Goal: Task Accomplishment & Management: Complete application form

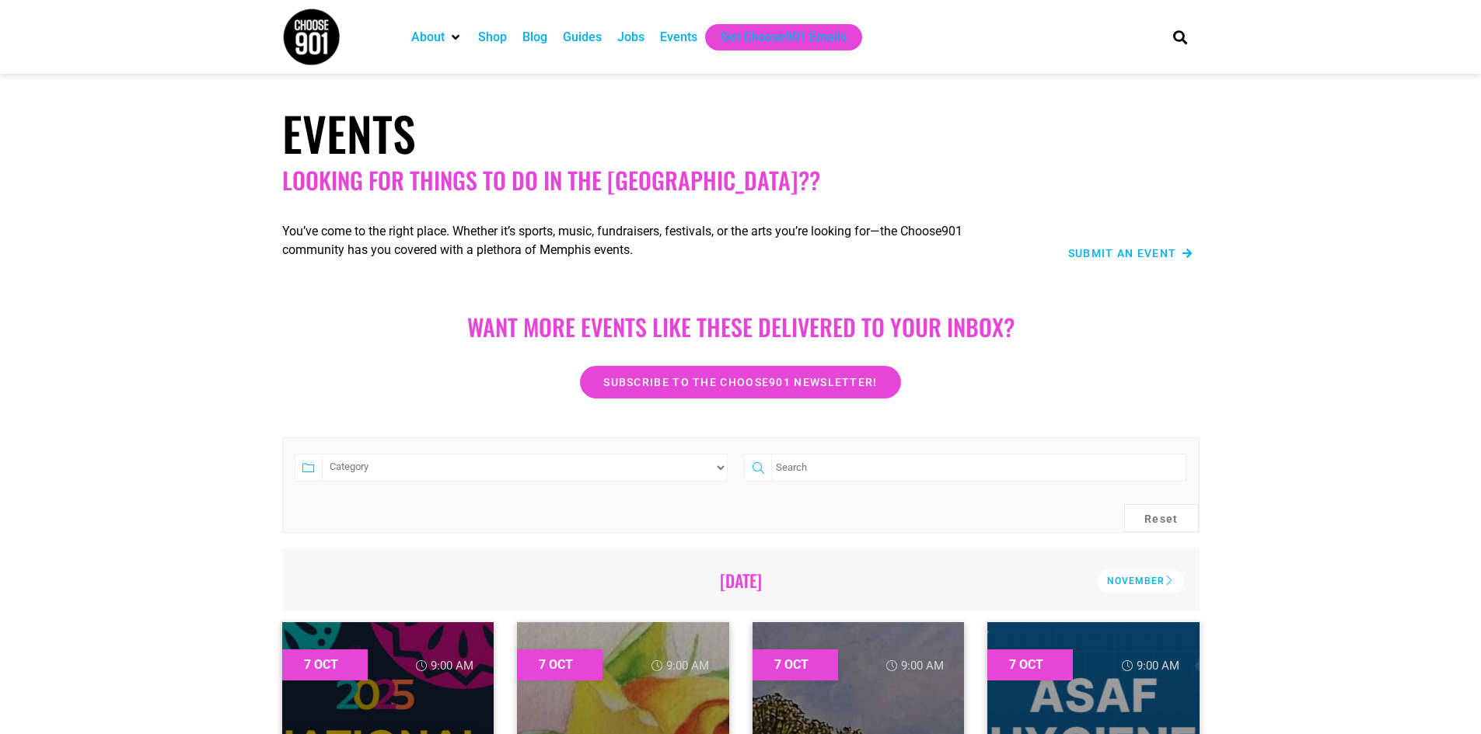
click at [1152, 252] on span "Submit an Event" at bounding box center [1122, 253] width 109 height 11
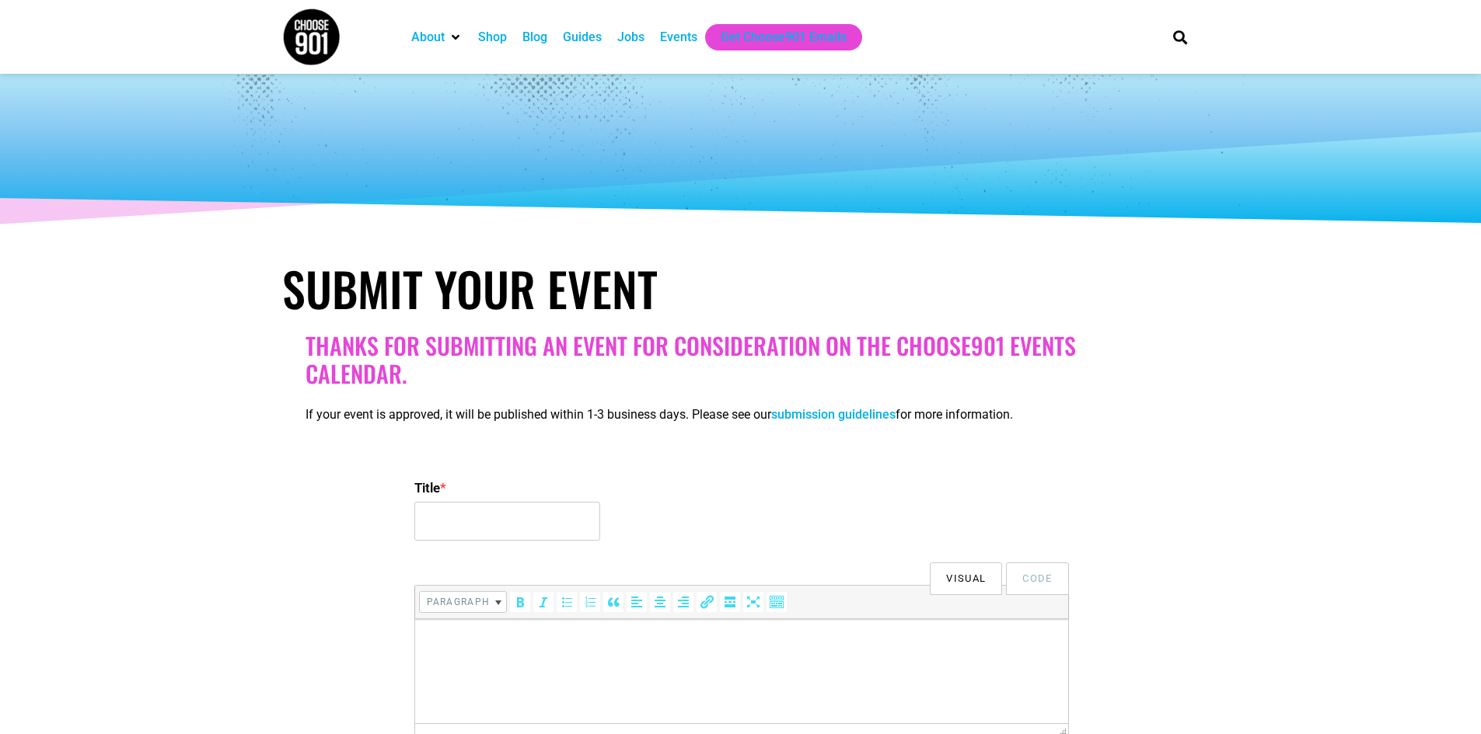
select select
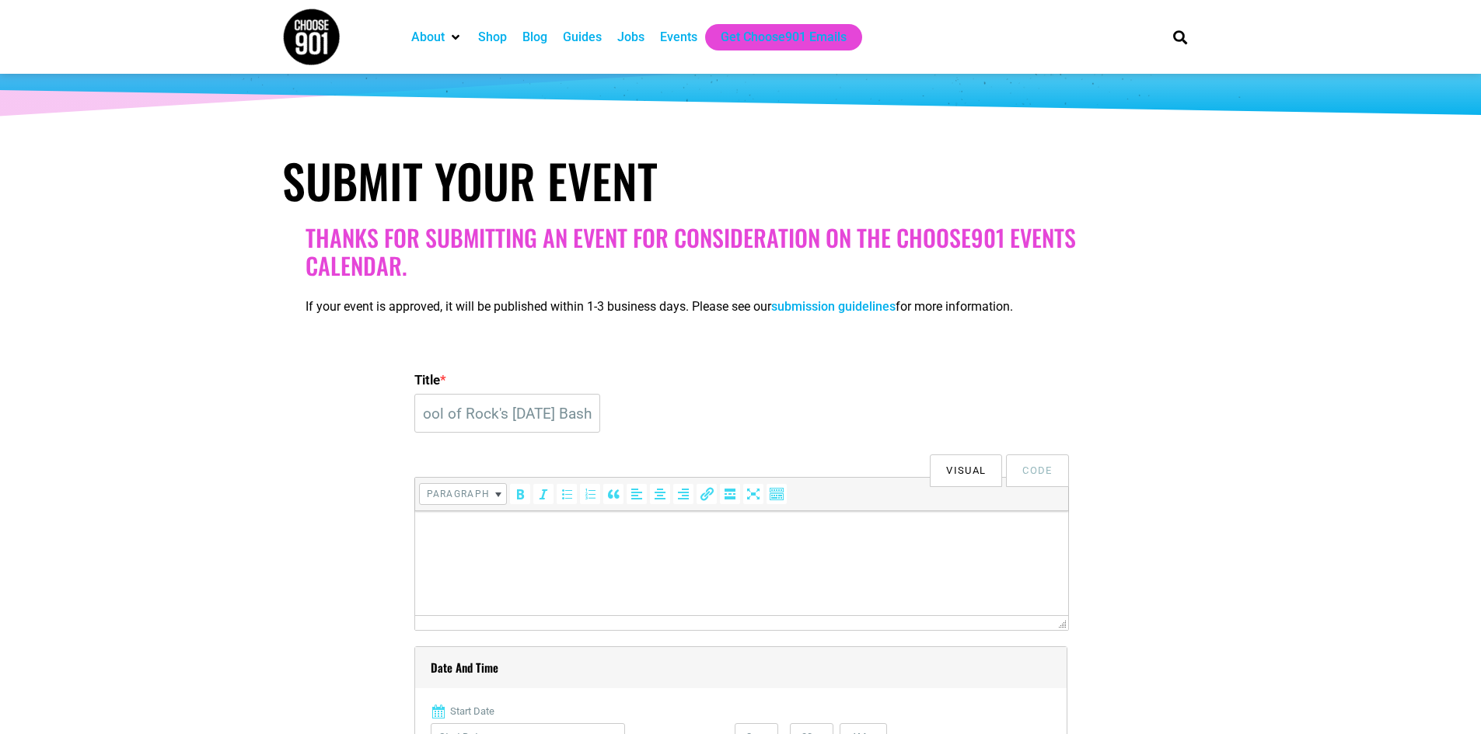
scroll to position [233, 0]
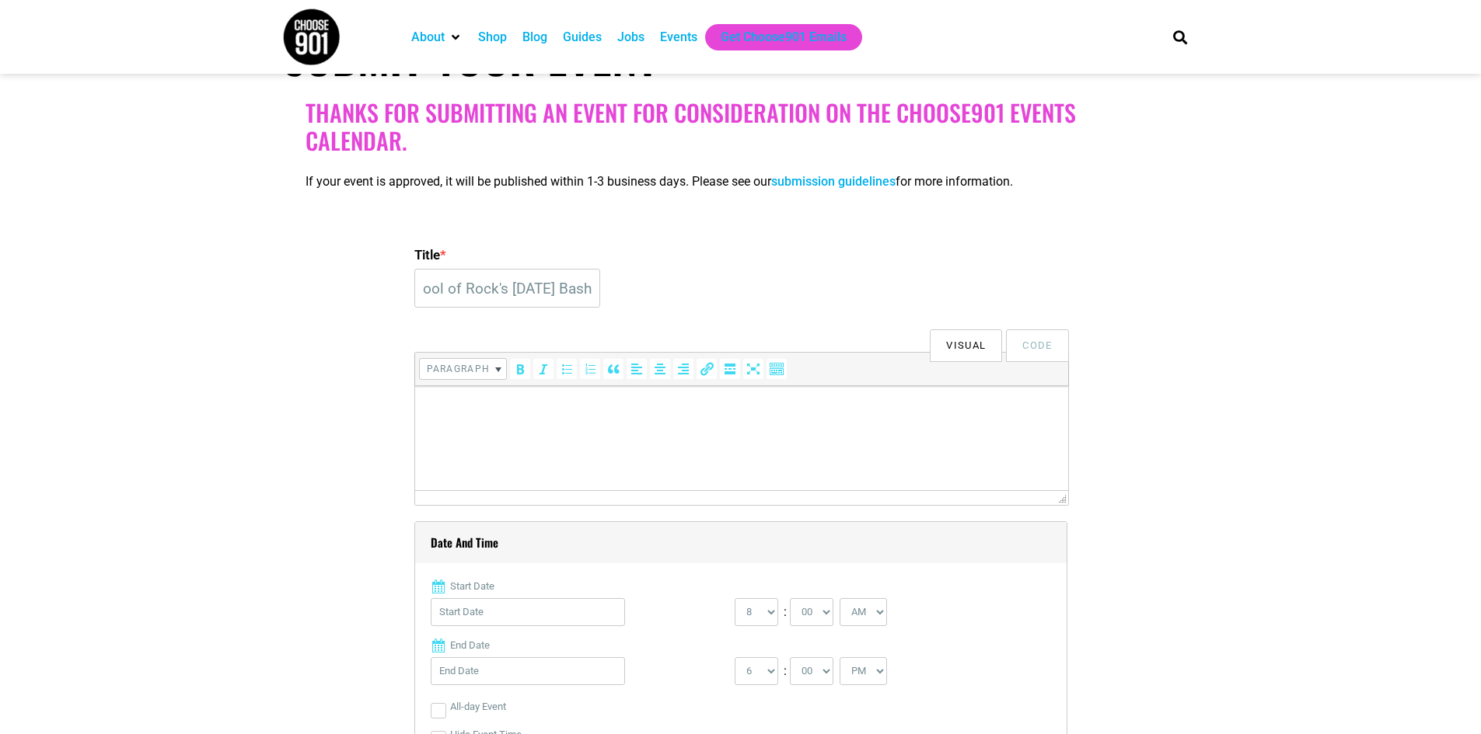
type input "School of Rock's [DATE] Bash"
click at [578, 430] on html at bounding box center [740, 408] width 653 height 44
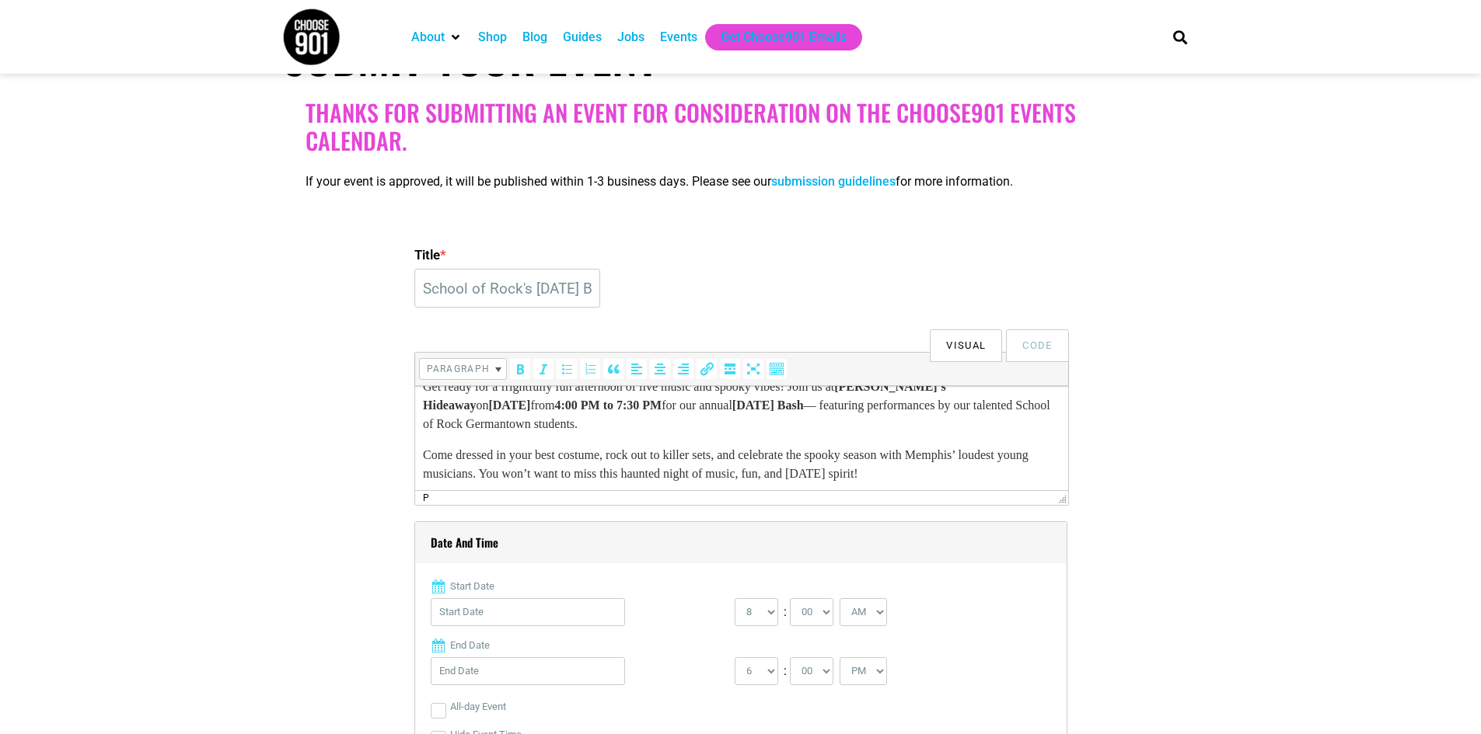
scroll to position [0, 0]
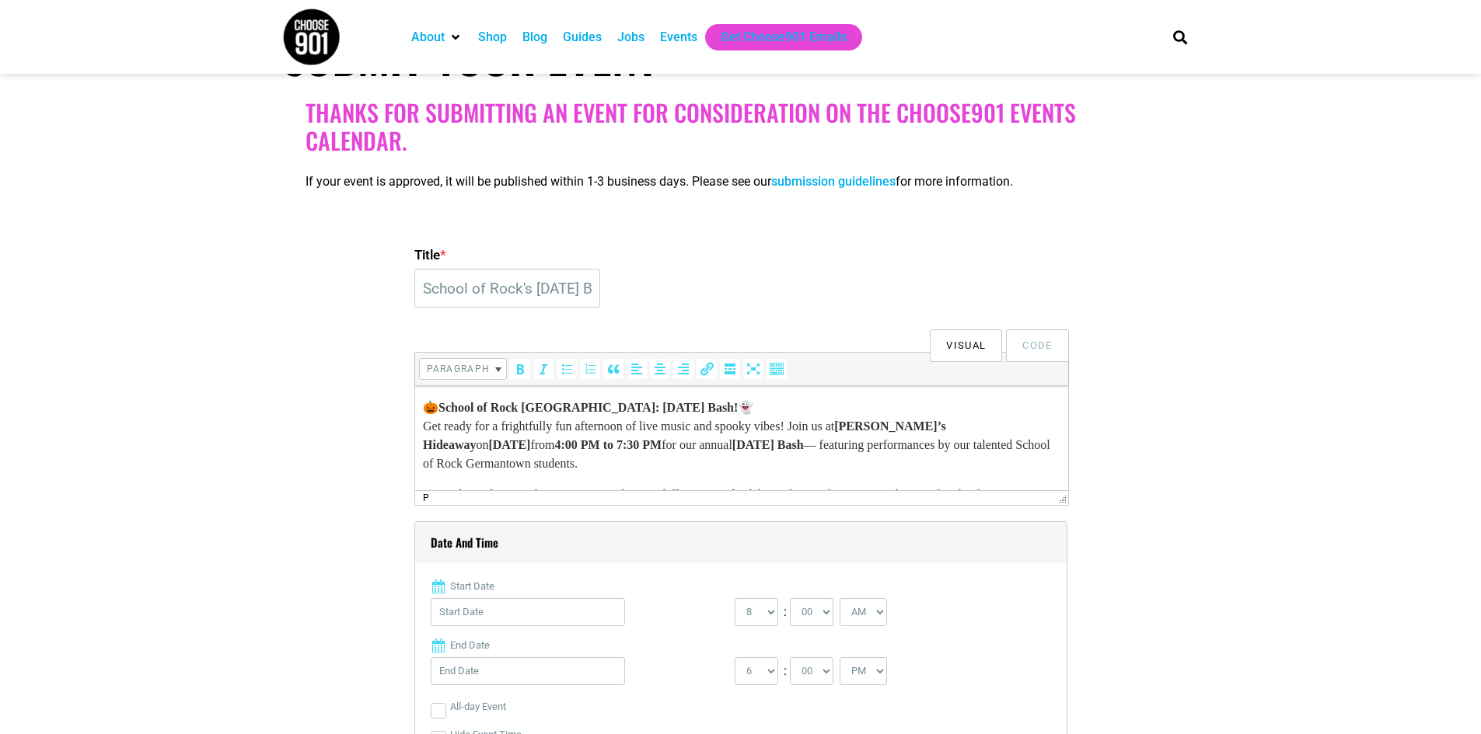
click at [786, 406] on p "🎃 School of Rock [GEOGRAPHIC_DATA]: [DATE] Bash! 👻 Get ready for a frightfully …" at bounding box center [740, 436] width 637 height 75
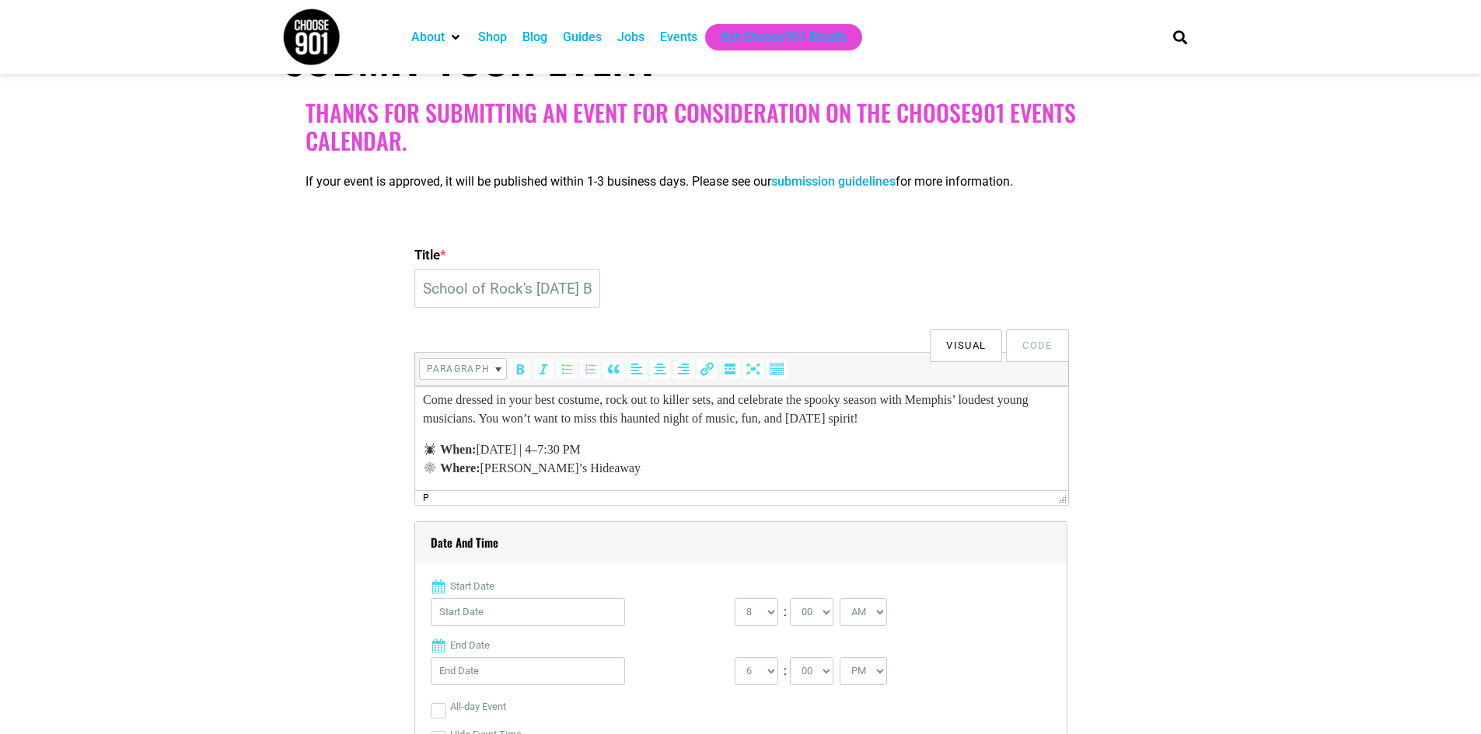
scroll to position [48, 0]
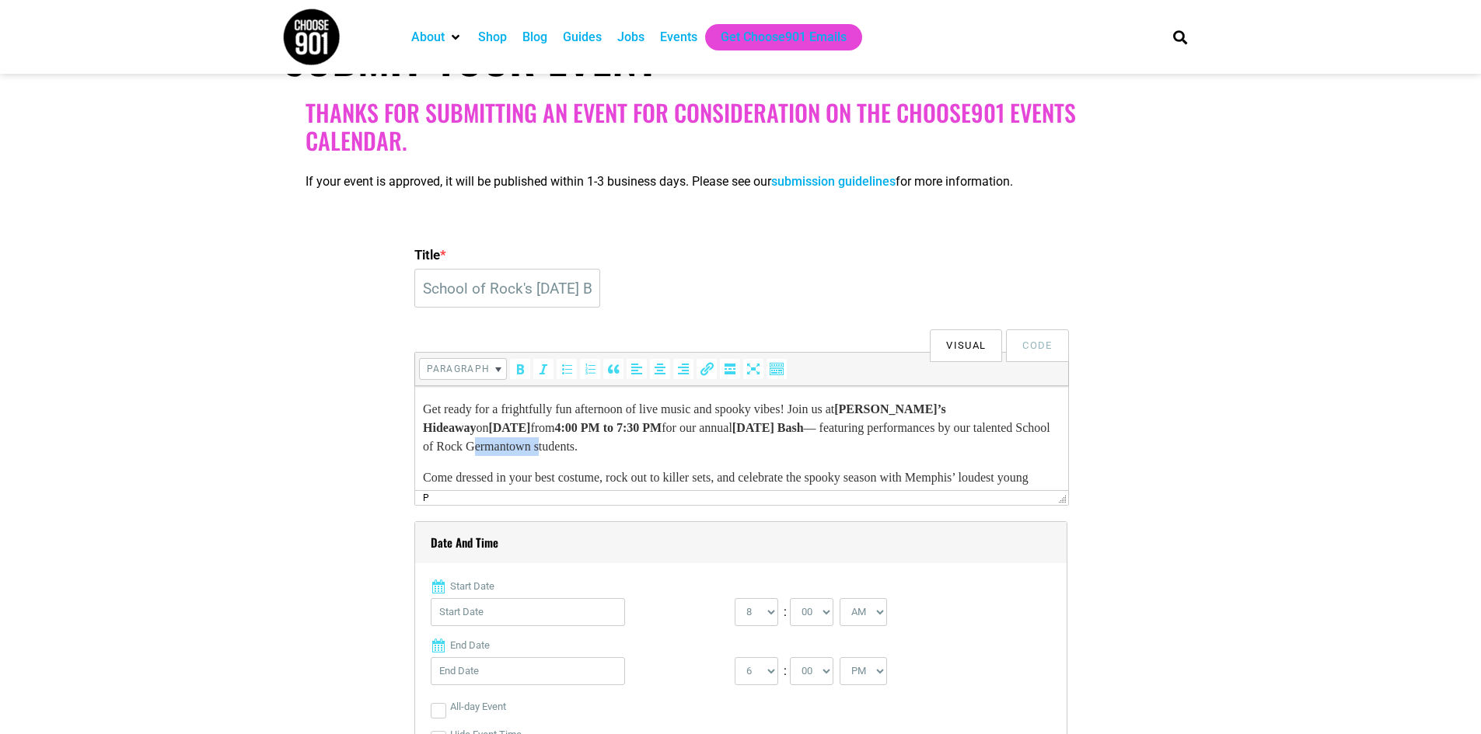
drag, startPoint x: 745, startPoint y: 448, endPoint x: 672, endPoint y: 450, distance: 72.3
click at [672, 450] on p "Get ready for a frightfully fun afternoon of live music and spooky vibes! Join …" at bounding box center [740, 419] width 637 height 75
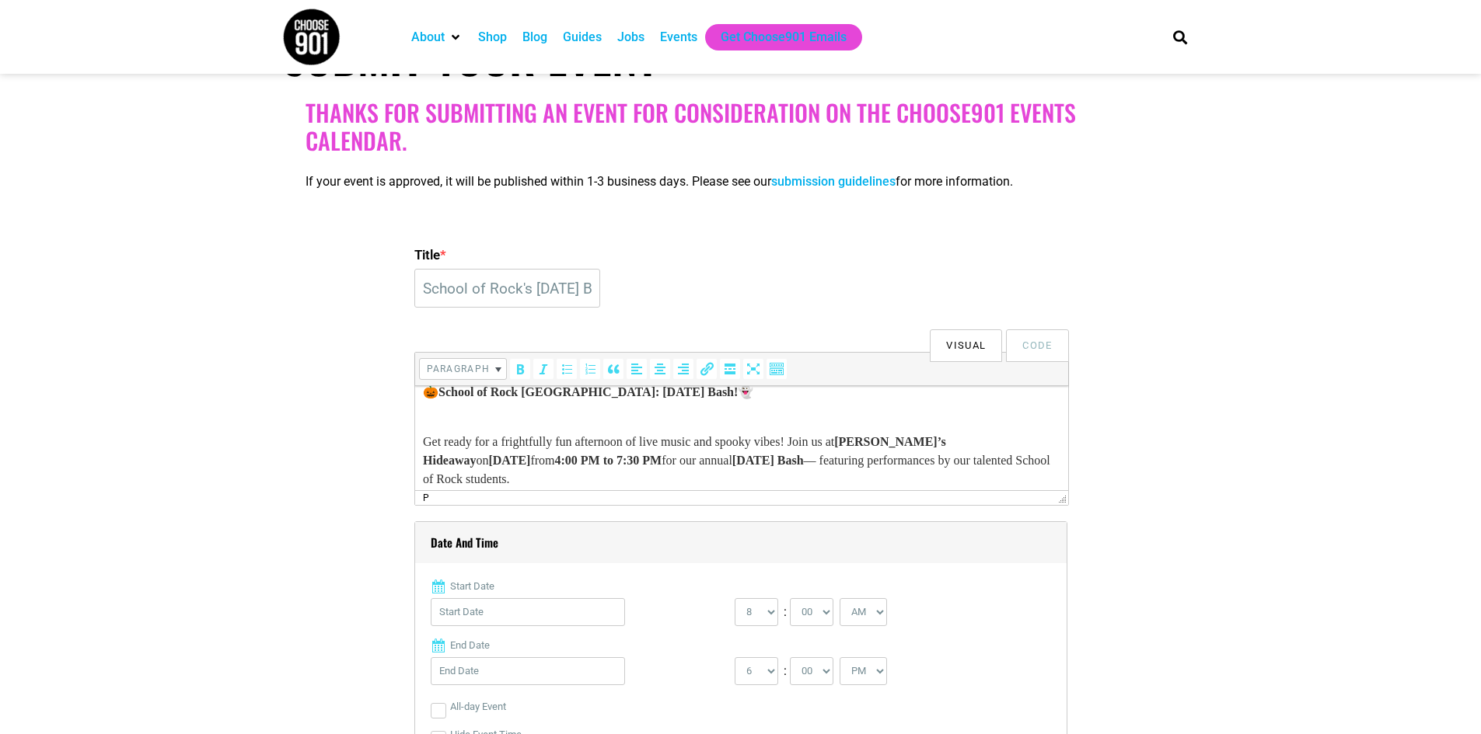
scroll to position [0, 0]
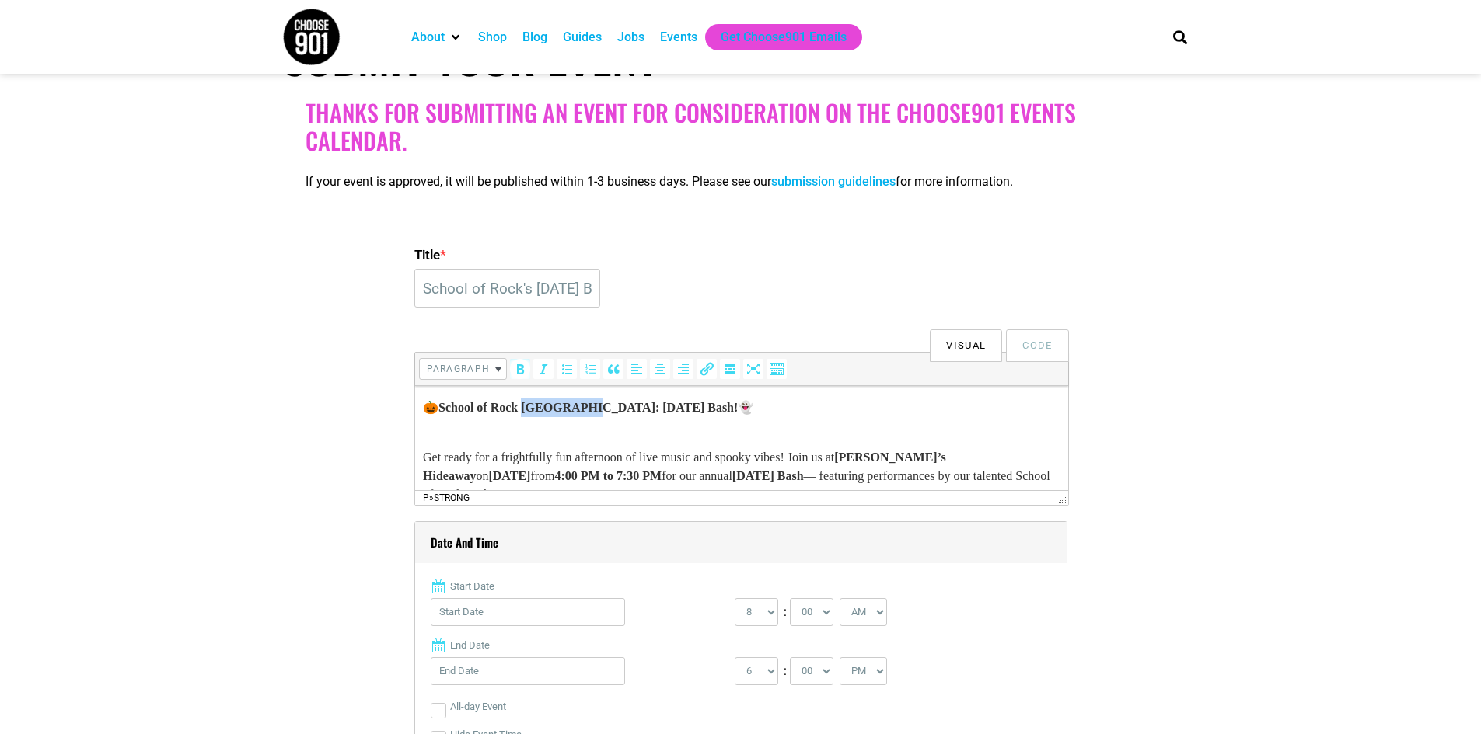
drag, startPoint x: 625, startPoint y: 409, endPoint x: 542, endPoint y: 412, distance: 83.2
click at [542, 412] on strong "School of Rock [GEOGRAPHIC_DATA]: [DATE] Bash!" at bounding box center [587, 407] width 299 height 13
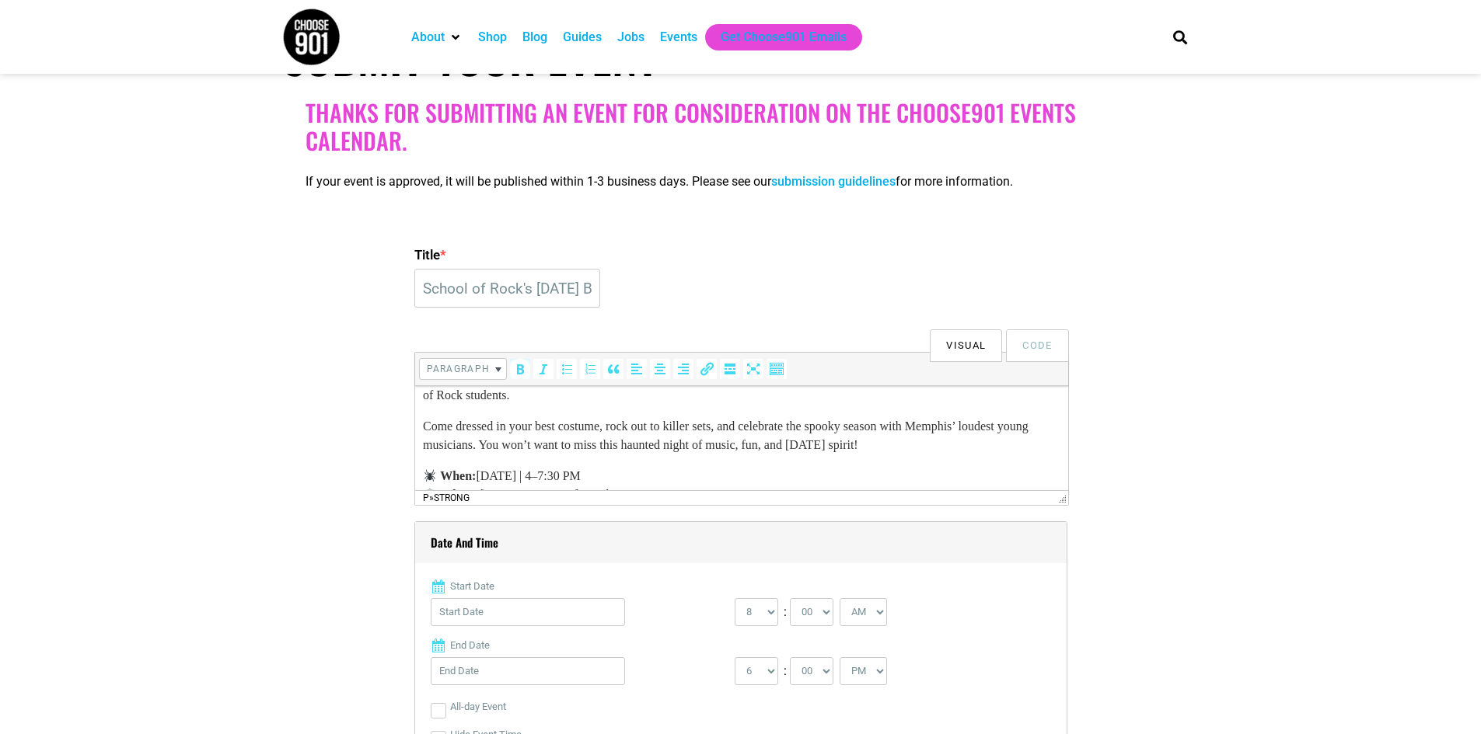
scroll to position [126, 0]
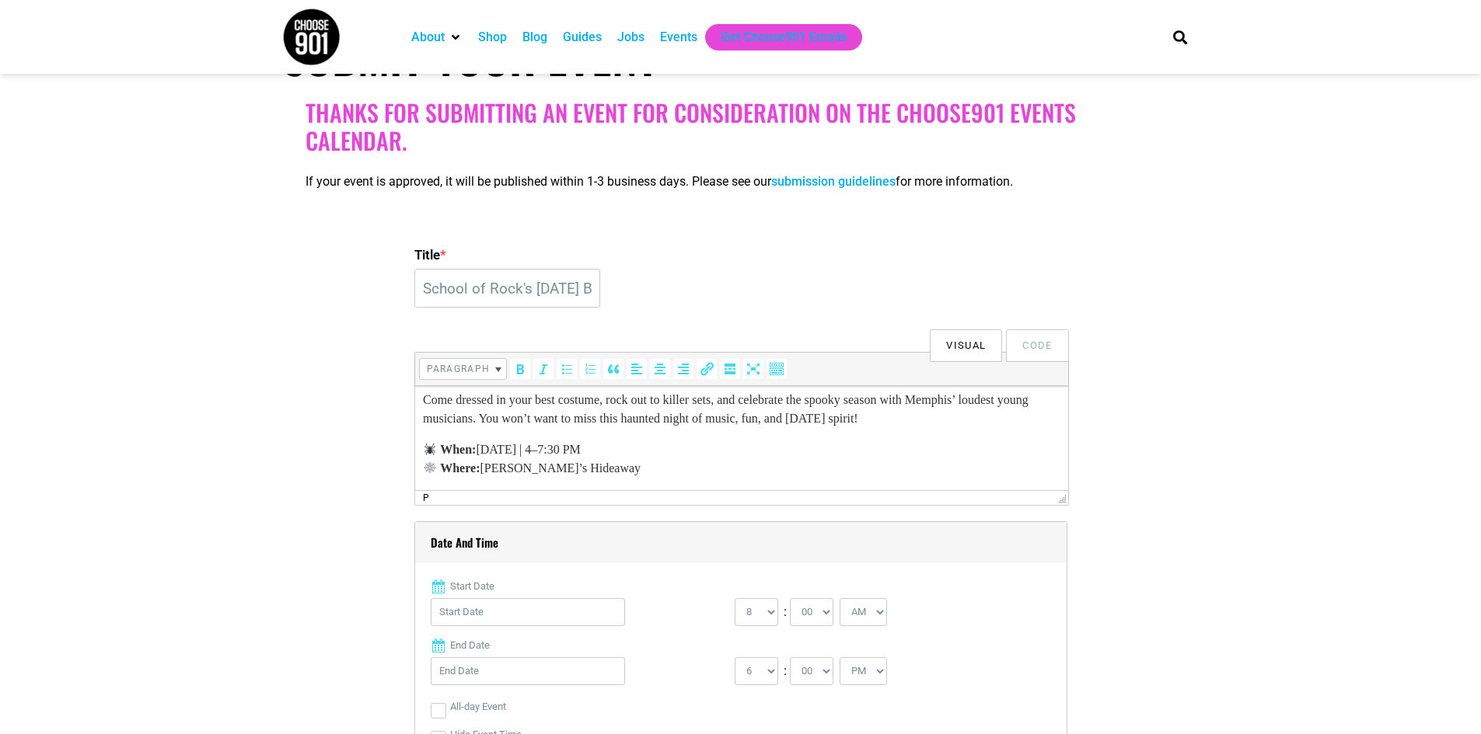
click at [643, 473] on p "When: [DATE] | 4–7:30 PM Where: [PERSON_NAME][GEOGRAPHIC_DATA]" at bounding box center [740, 459] width 637 height 37
drag, startPoint x: 643, startPoint y: 473, endPoint x: 416, endPoint y: 438, distance: 229.6
click at [416, 438] on html "🎃 School of Rock: [DATE] Bash! 👻 Get ready for a frightfully fun afternoon of l…" at bounding box center [740, 375] width 653 height 230
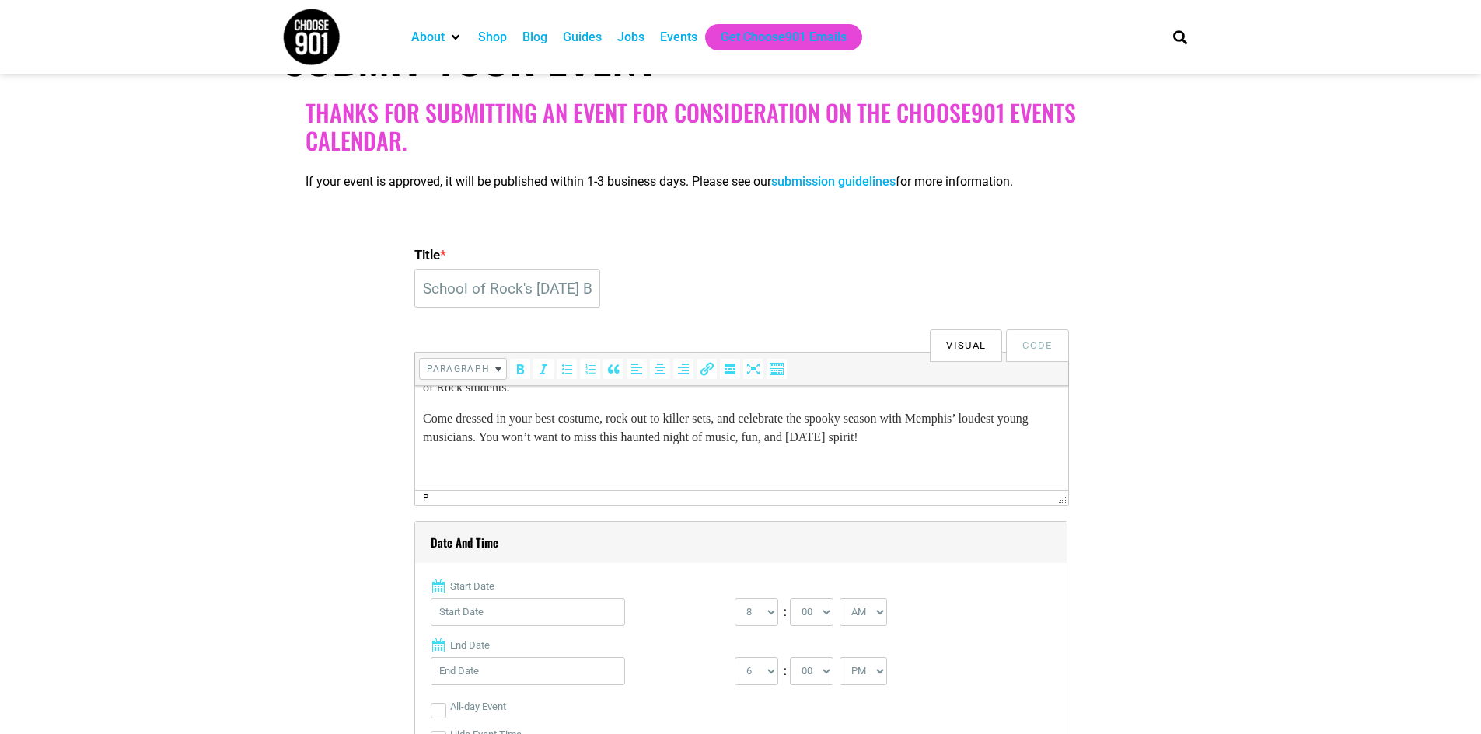
scroll to position [76, 0]
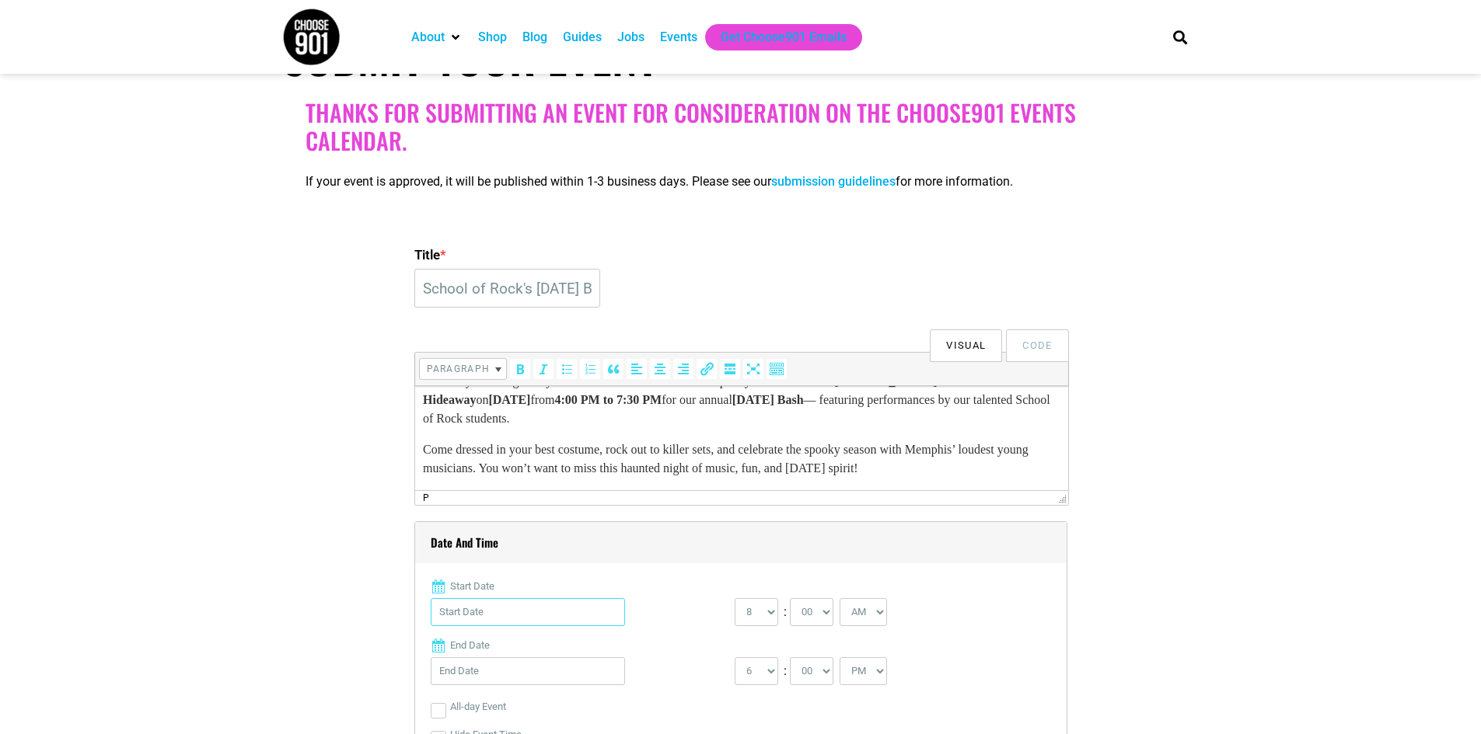
click at [549, 615] on input "Start Date" at bounding box center [528, 612] width 194 height 28
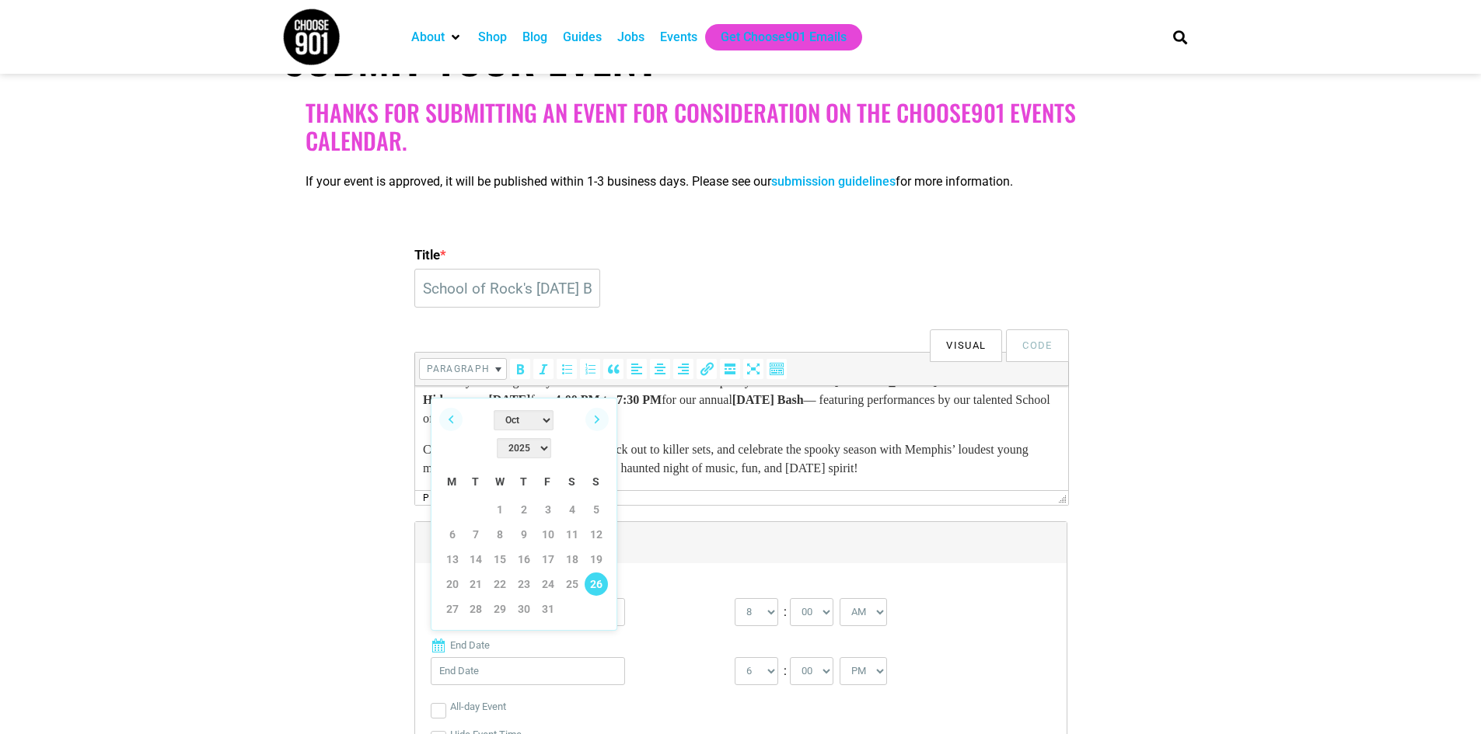
click at [590, 573] on link "26" at bounding box center [595, 584] width 23 height 23
type input "[DATE]"
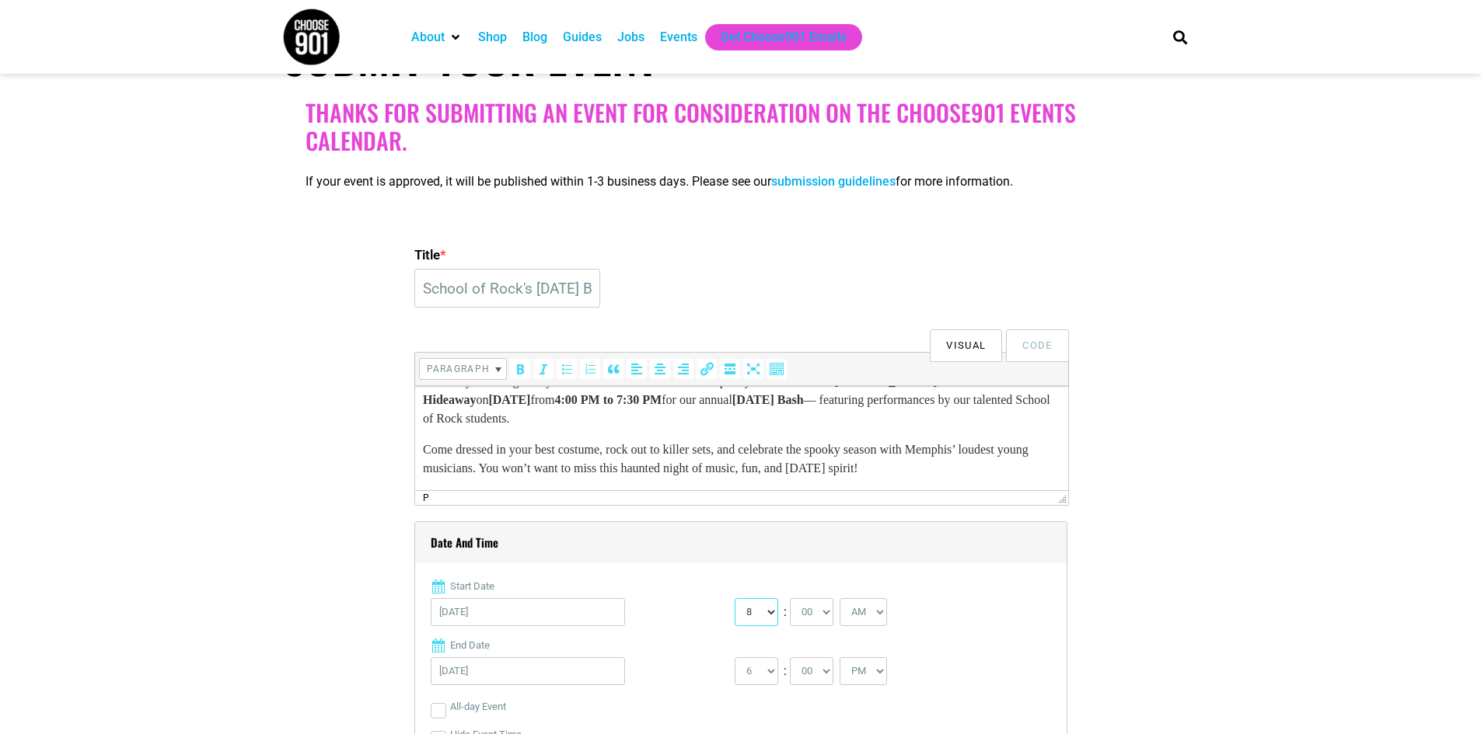
click at [766, 616] on select "0 1 2 3 4 5 6 7 8 9 10 11 12" at bounding box center [756, 612] width 44 height 28
select select "4"
click at [734, 599] on select "0 1 2 3 4 5 6 7 8 9 10 11 12" at bounding box center [756, 612] width 44 height 28
click at [874, 619] on select "AM PM" at bounding box center [862, 612] width 47 height 28
select select "PM"
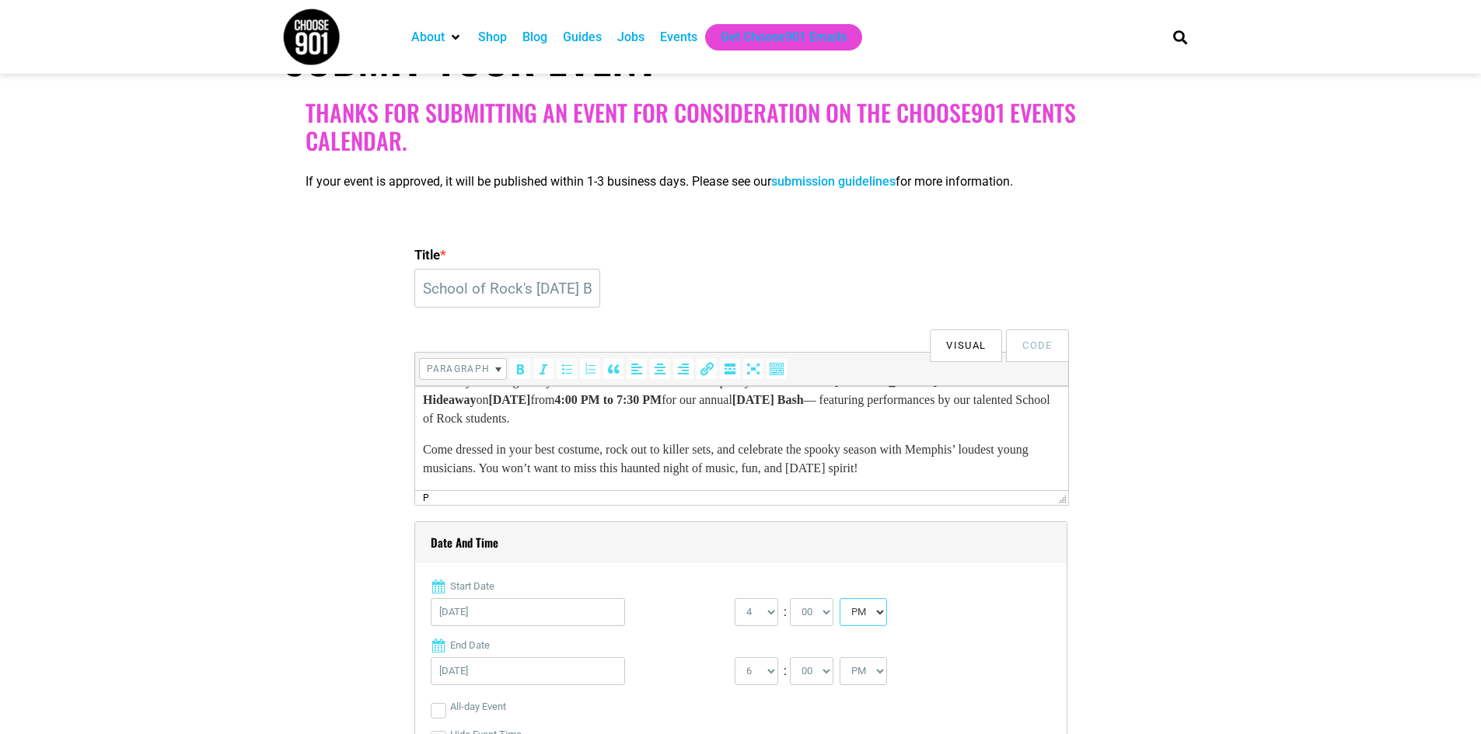
click at [841, 599] on select "AM PM" at bounding box center [862, 612] width 47 height 28
click at [766, 682] on select "1 2 3 4 5 6 7 8 9 10 11 12" at bounding box center [756, 672] width 44 height 28
select select "7"
click at [734, 658] on select "1 2 3 4 5 6 7 8 9 10 11 12" at bounding box center [756, 672] width 44 height 28
click at [828, 685] on select "00 05 10 15 20 25 30 35 40 45 50 55" at bounding box center [812, 672] width 44 height 28
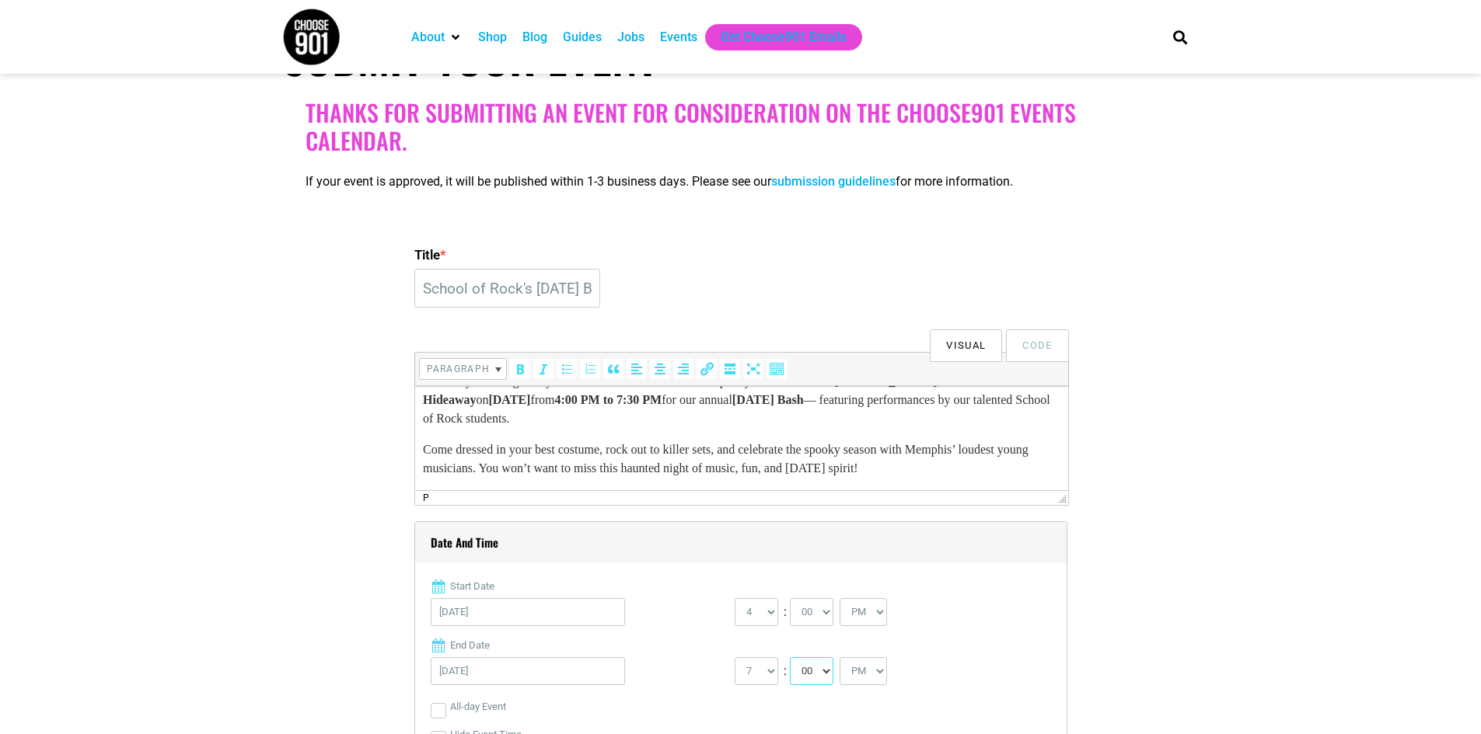
select select "30"
click at [790, 658] on select "00 05 10 15 20 25 30 35 40 45 50 55" at bounding box center [812, 672] width 44 height 28
click at [870, 685] on select "AM PM" at bounding box center [862, 672] width 47 height 28
click at [990, 638] on div "Start Date [DATE] 0 1 2 3 4 5 6 7 8 9 10 11 12 : 00 05 10 15 20 25 30 35 40 45 …" at bounding box center [741, 714] width 620 height 271
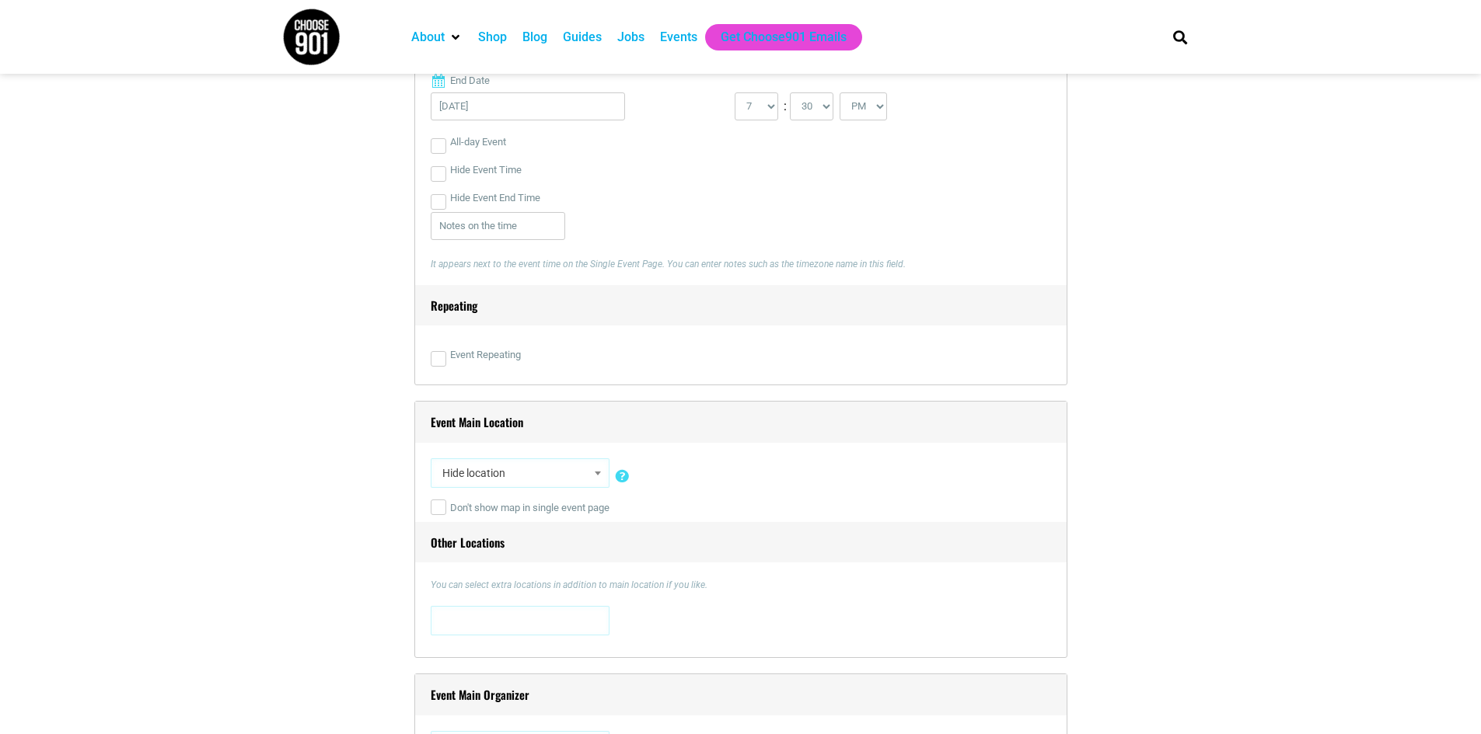
scroll to position [855, 0]
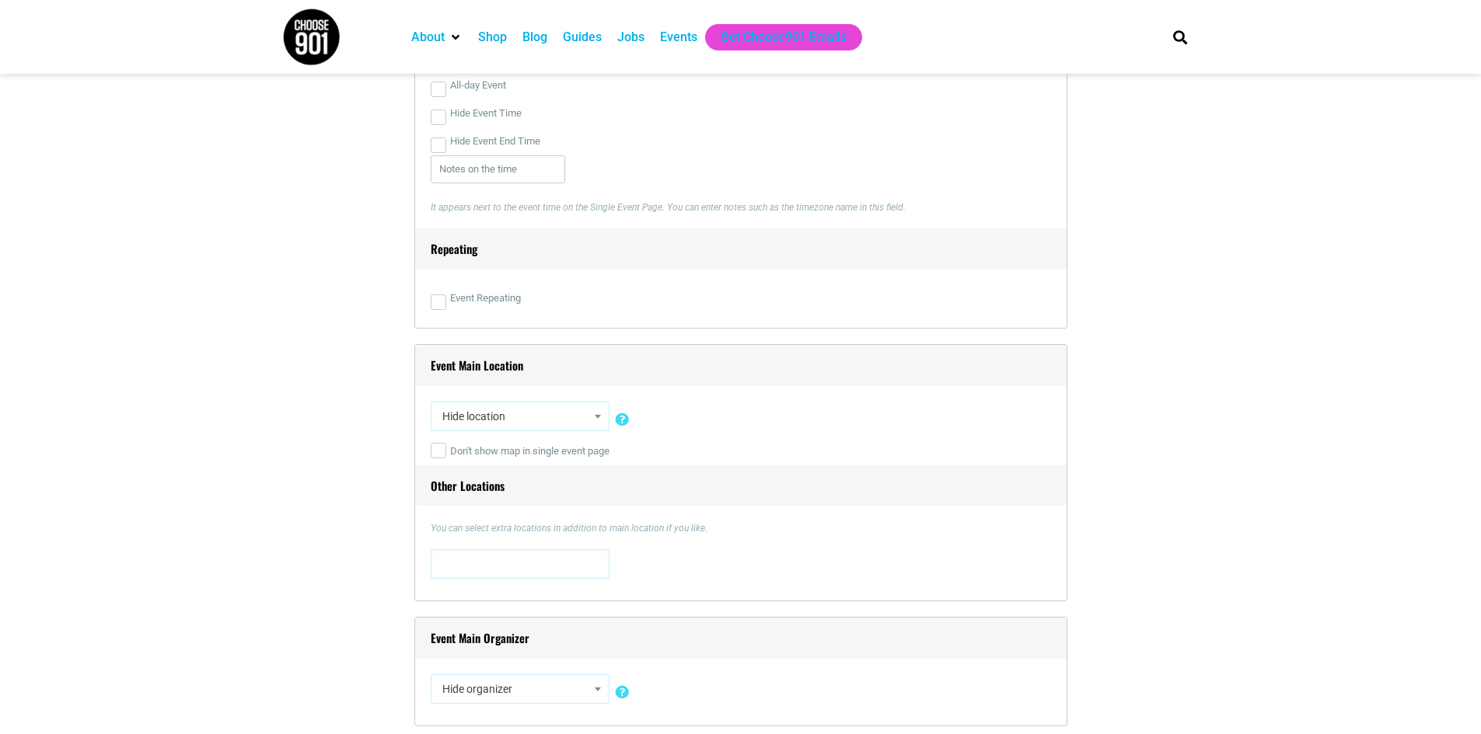
click at [530, 421] on span "Hide location" at bounding box center [520, 417] width 168 height 28
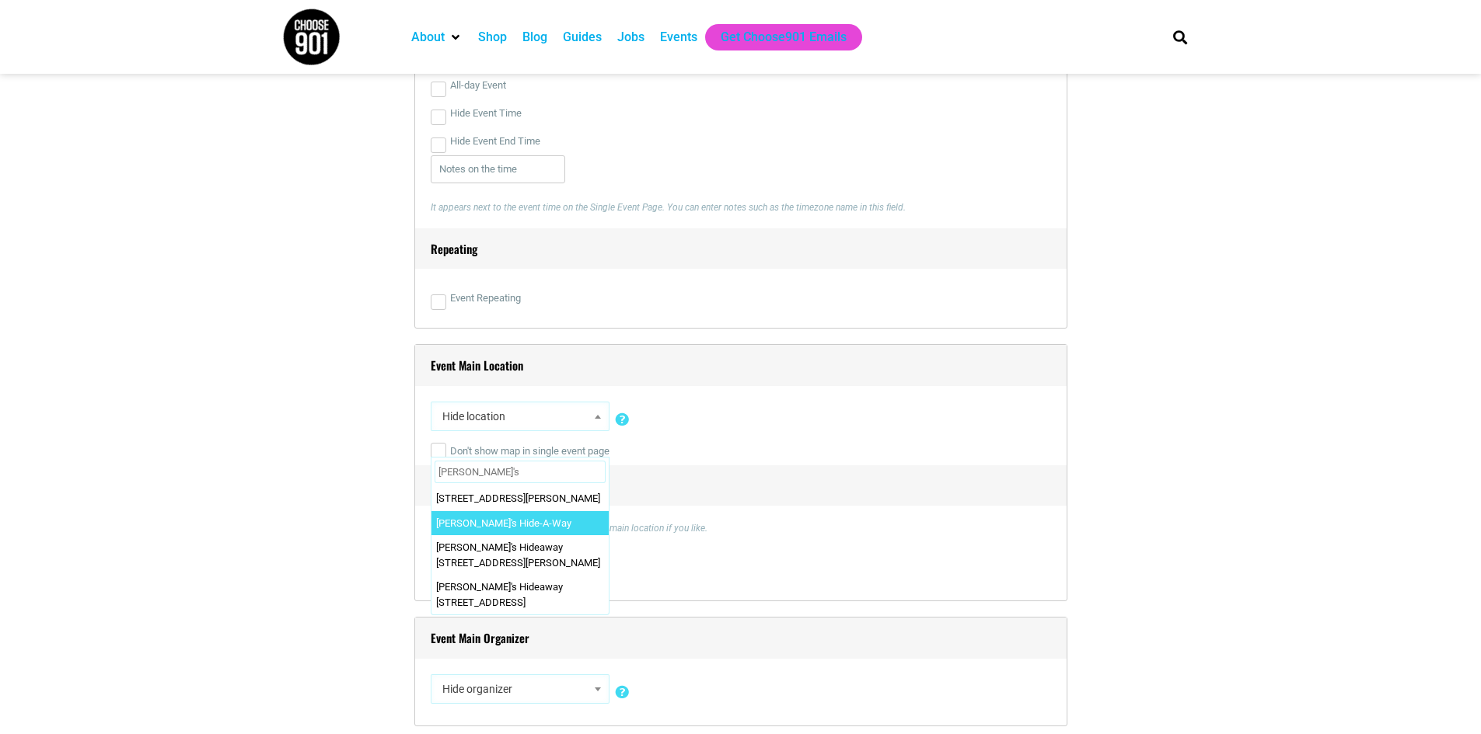
type input "[PERSON_NAME]'s"
select select "2371"
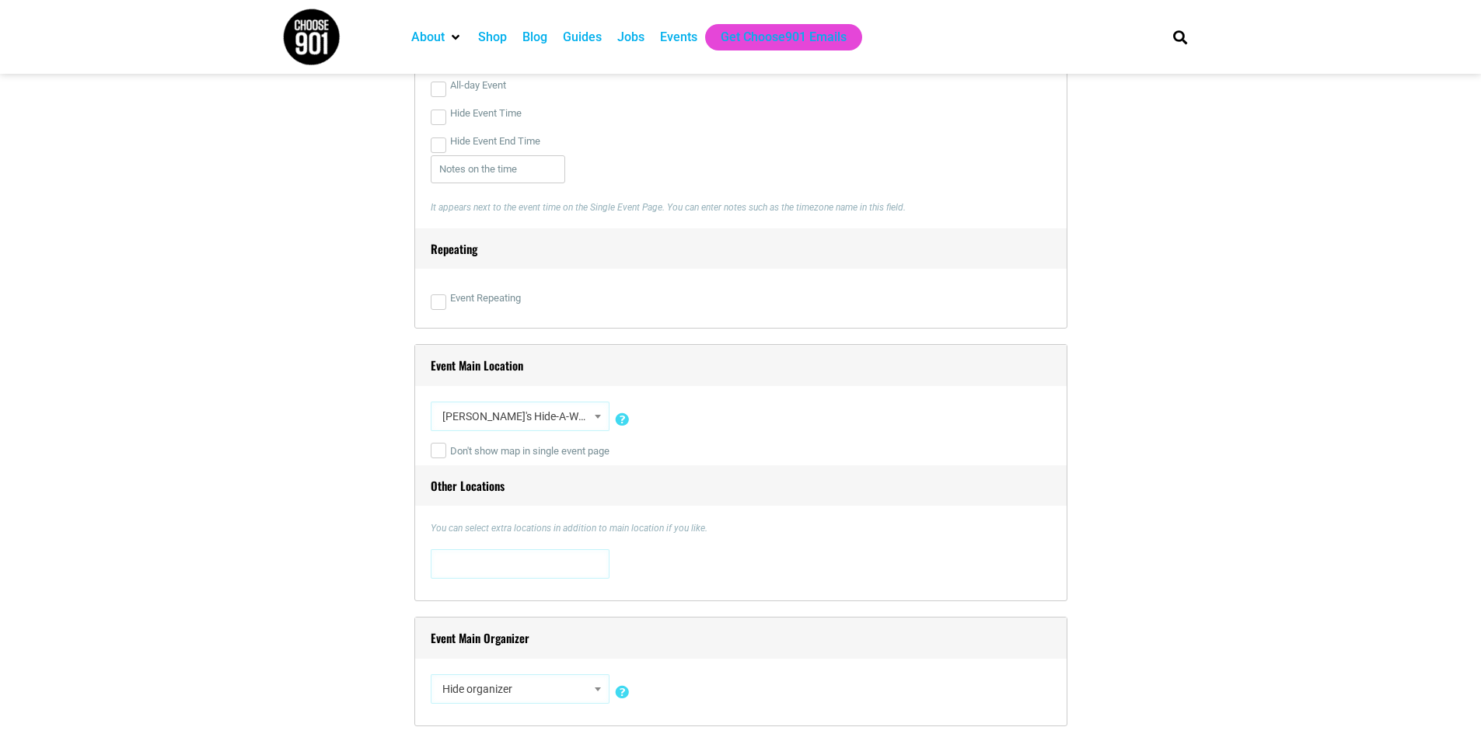
click at [602, 418] on span at bounding box center [598, 416] width 16 height 20
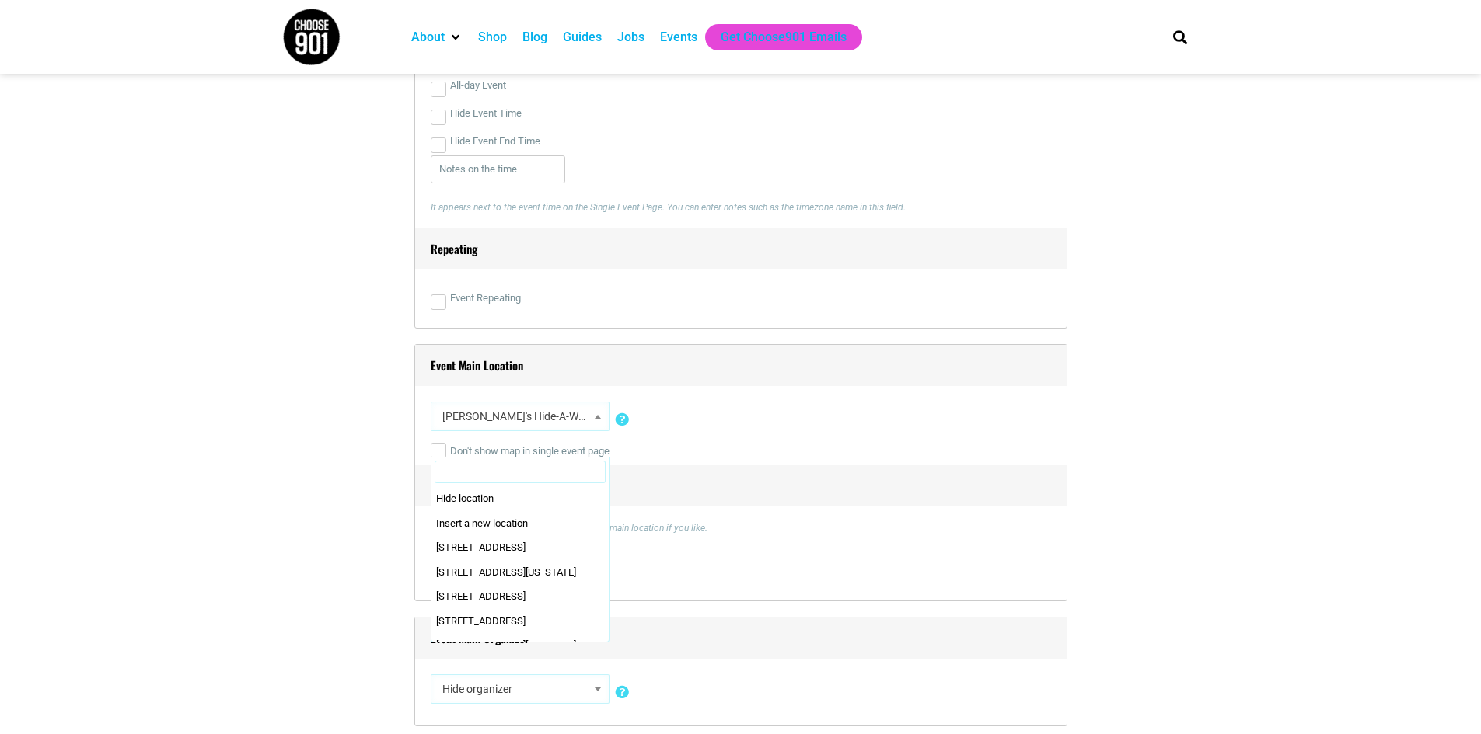
scroll to position [33598, 0]
click at [534, 473] on input "Search" at bounding box center [519, 472] width 171 height 23
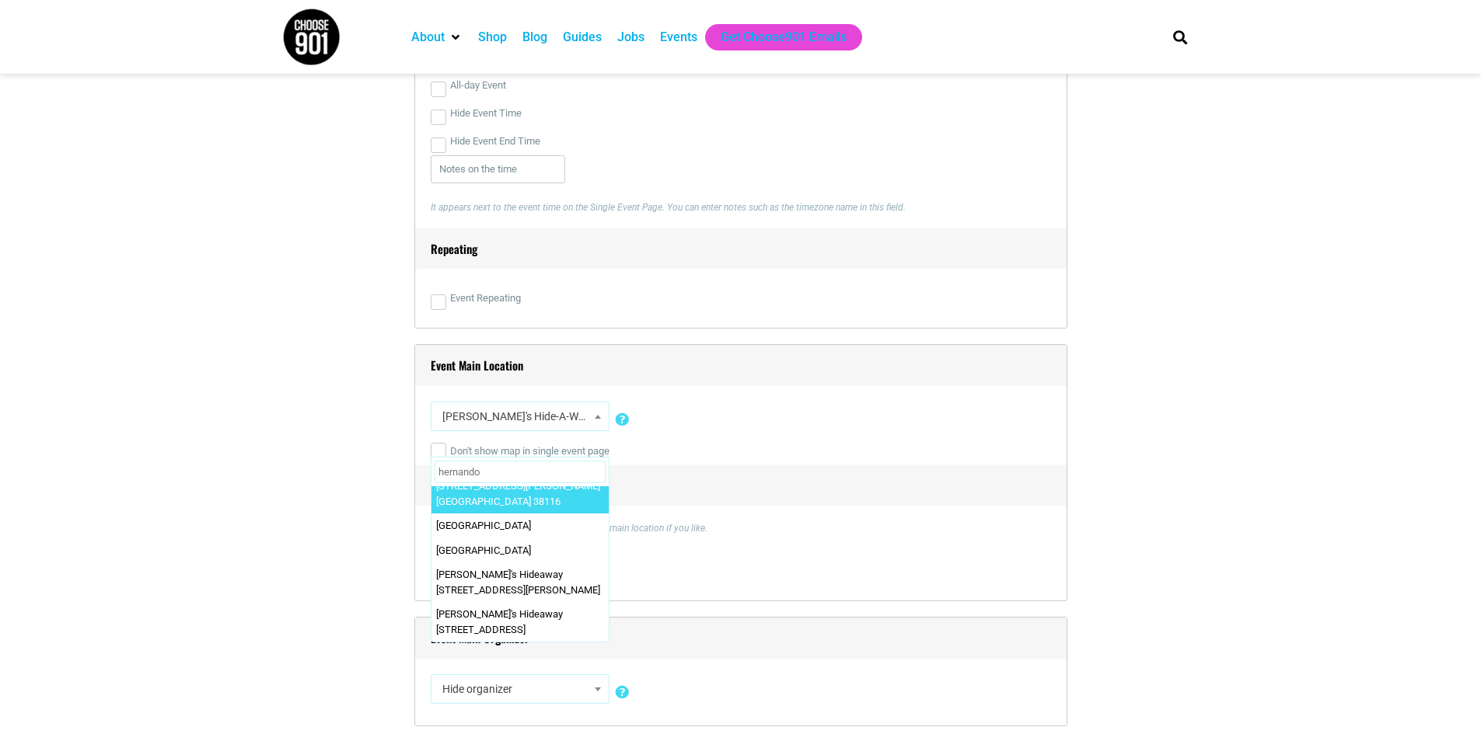
scroll to position [0, 0]
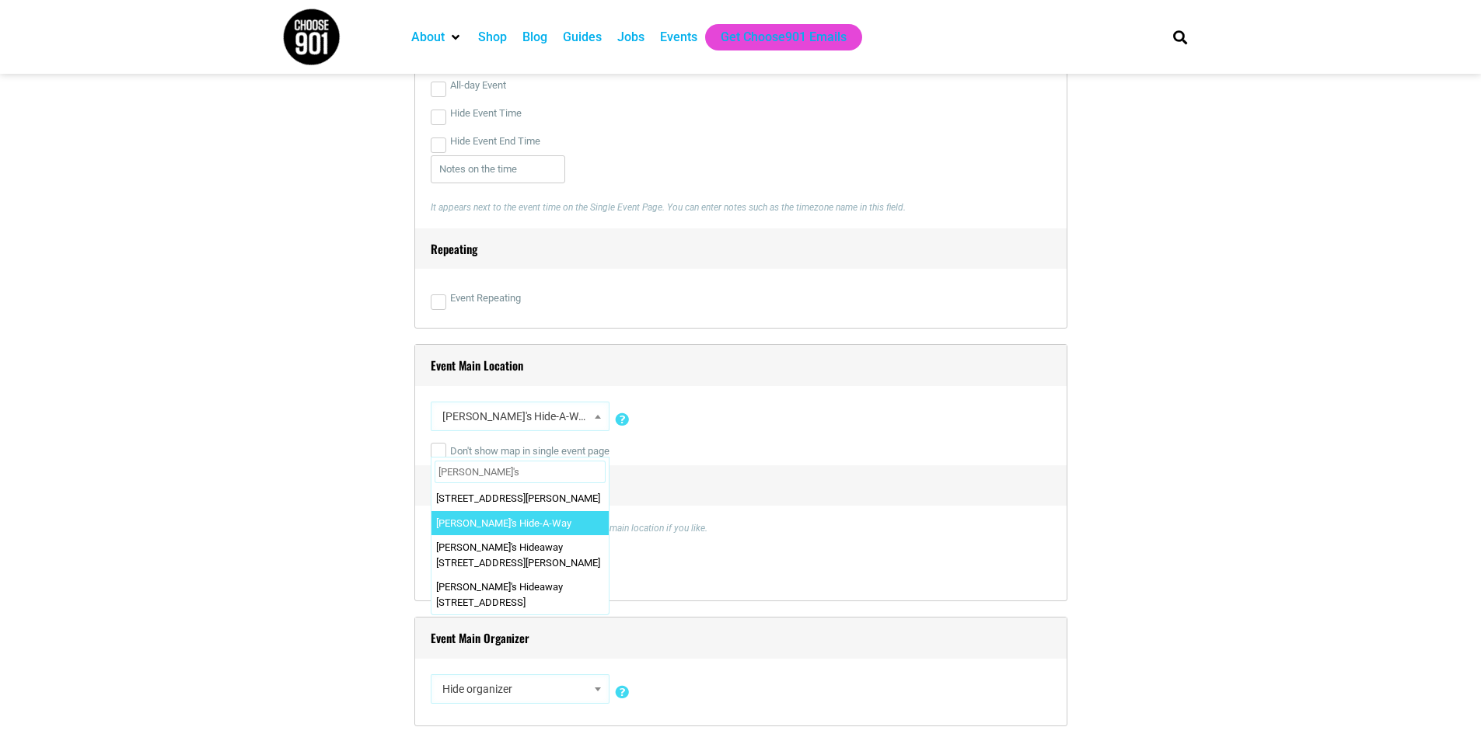
type input "[PERSON_NAME]'s"
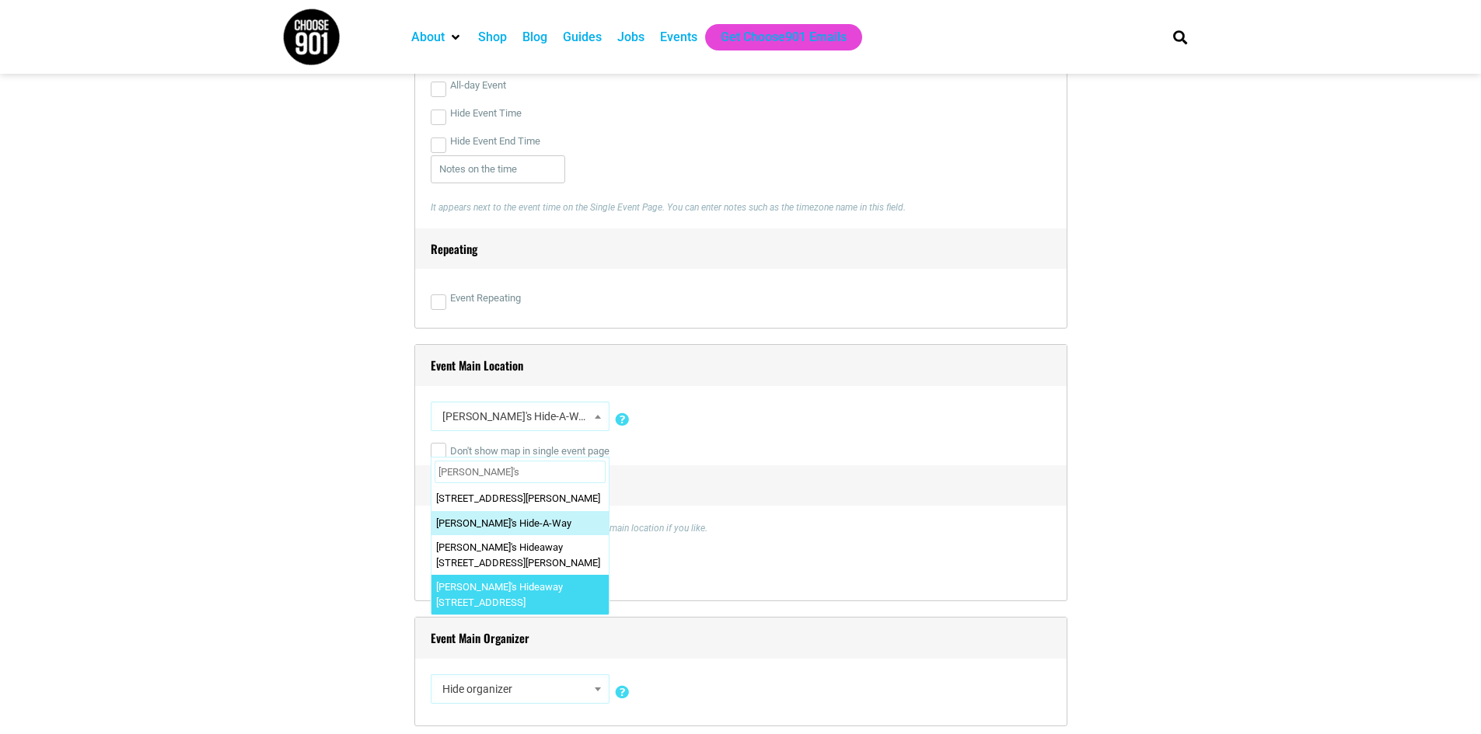
select select "2061"
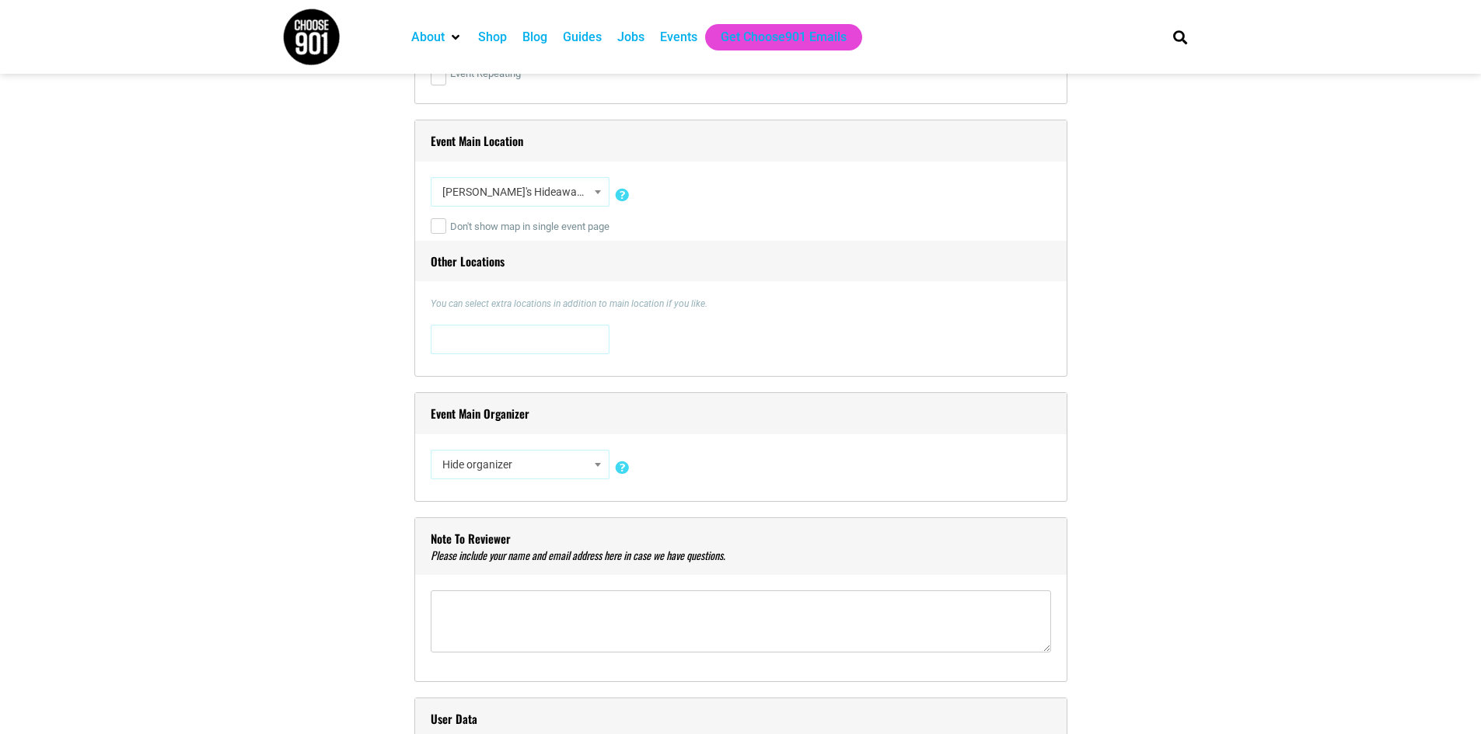
scroll to position [1088, 0]
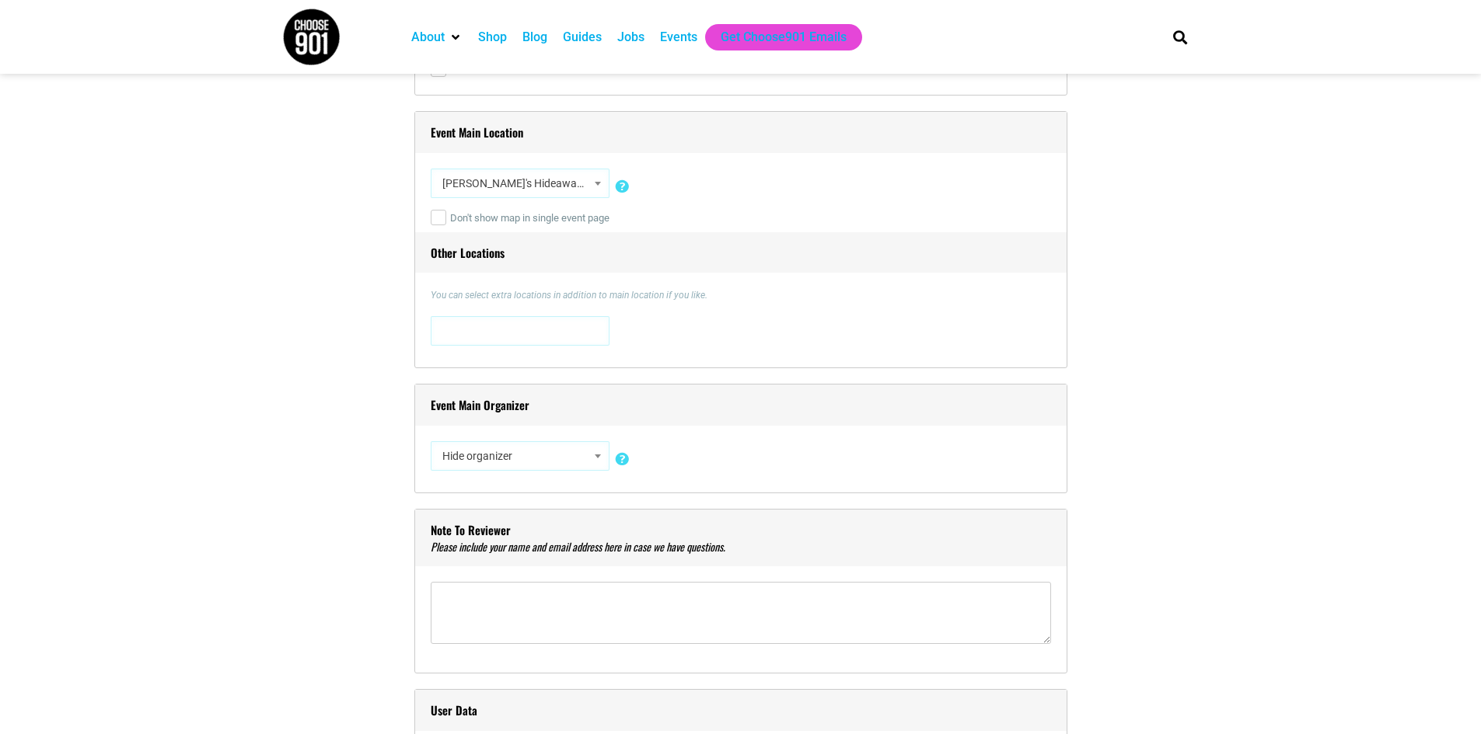
click at [560, 461] on span "Hide organizer" at bounding box center [520, 456] width 168 height 28
type input "school of rock"
select select "2201"
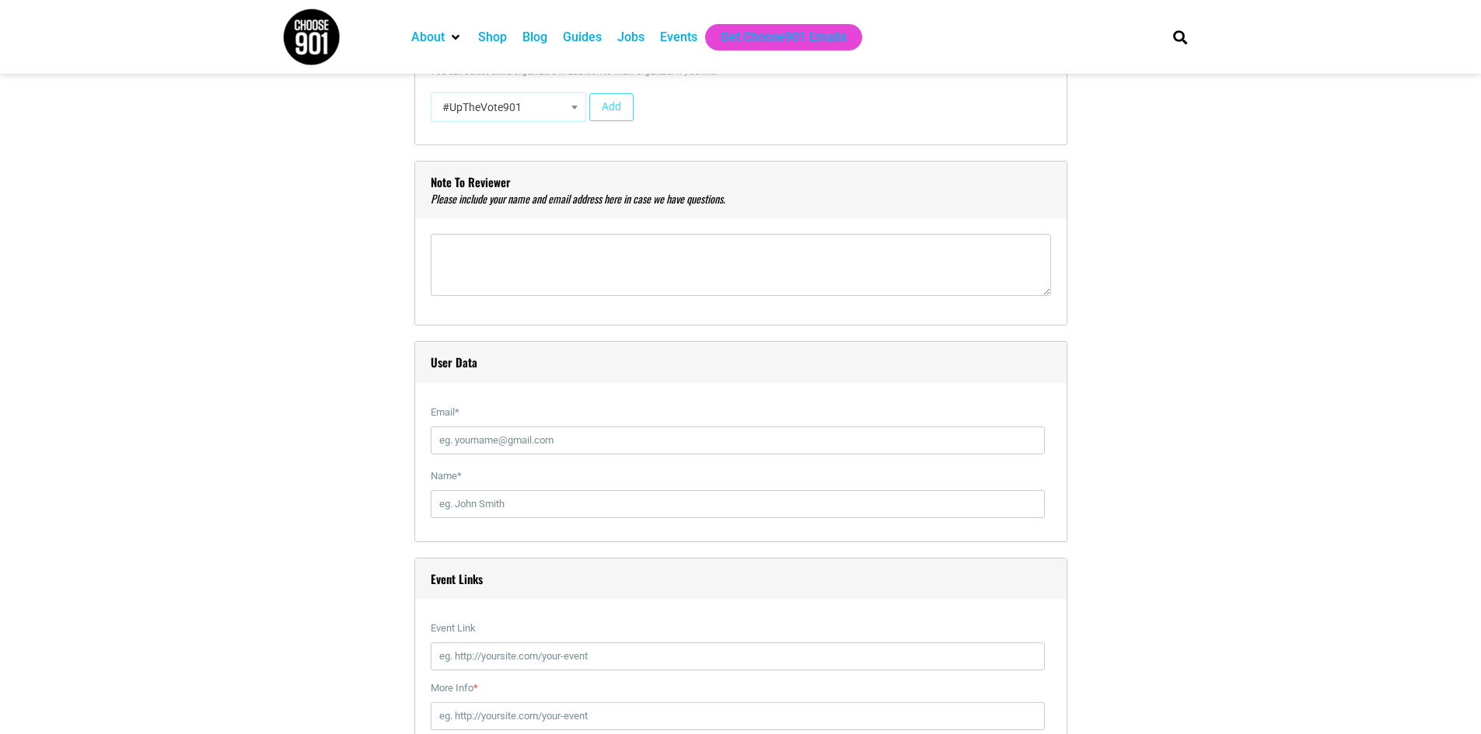
scroll to position [1632, 0]
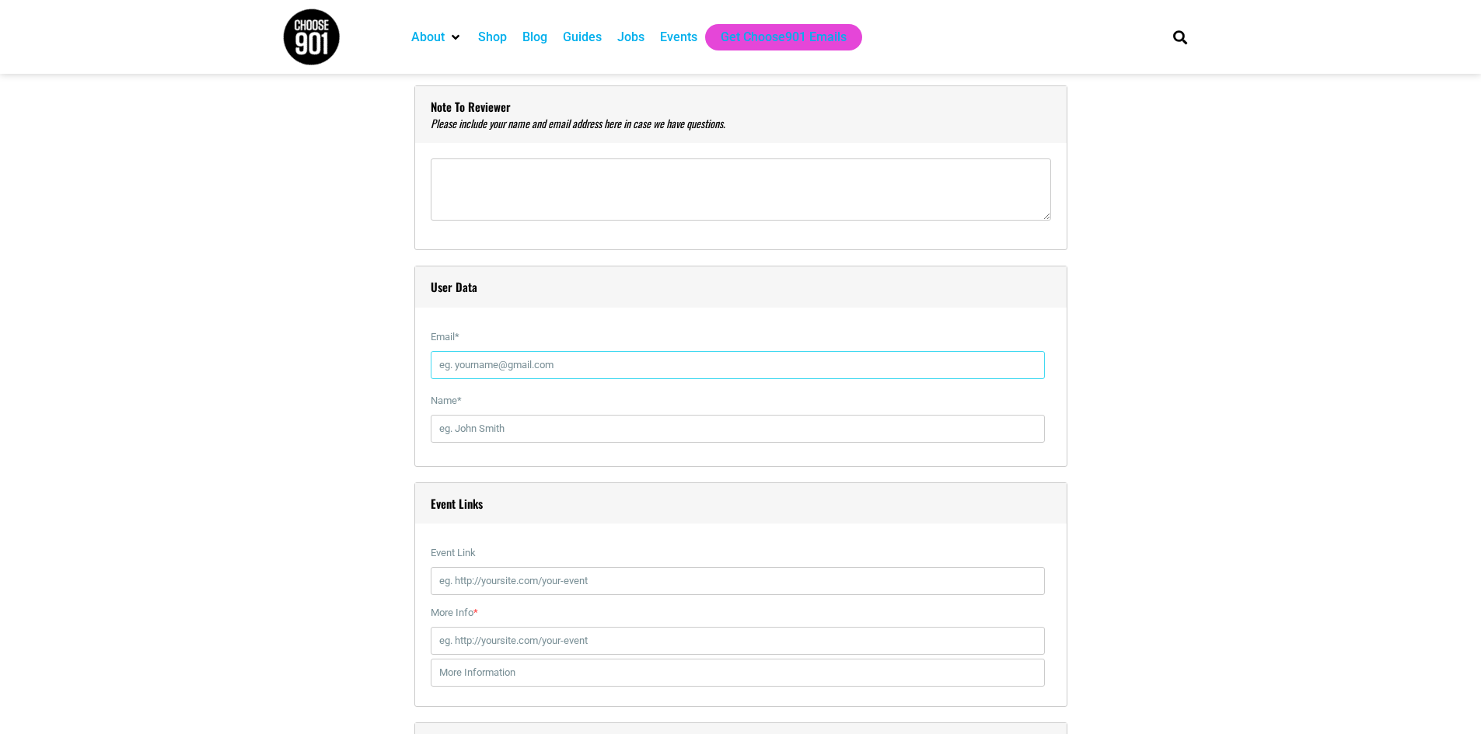
click at [508, 358] on input "Email *" at bounding box center [738, 365] width 614 height 28
type input "[EMAIL_ADDRESS][DOMAIN_NAME]"
click at [528, 427] on input "Name *" at bounding box center [738, 429] width 614 height 28
type input "[PERSON_NAME]"
click at [609, 535] on div "Event Links Event Link If you fill it, it will replace the default event page l…" at bounding box center [740, 595] width 653 height 225
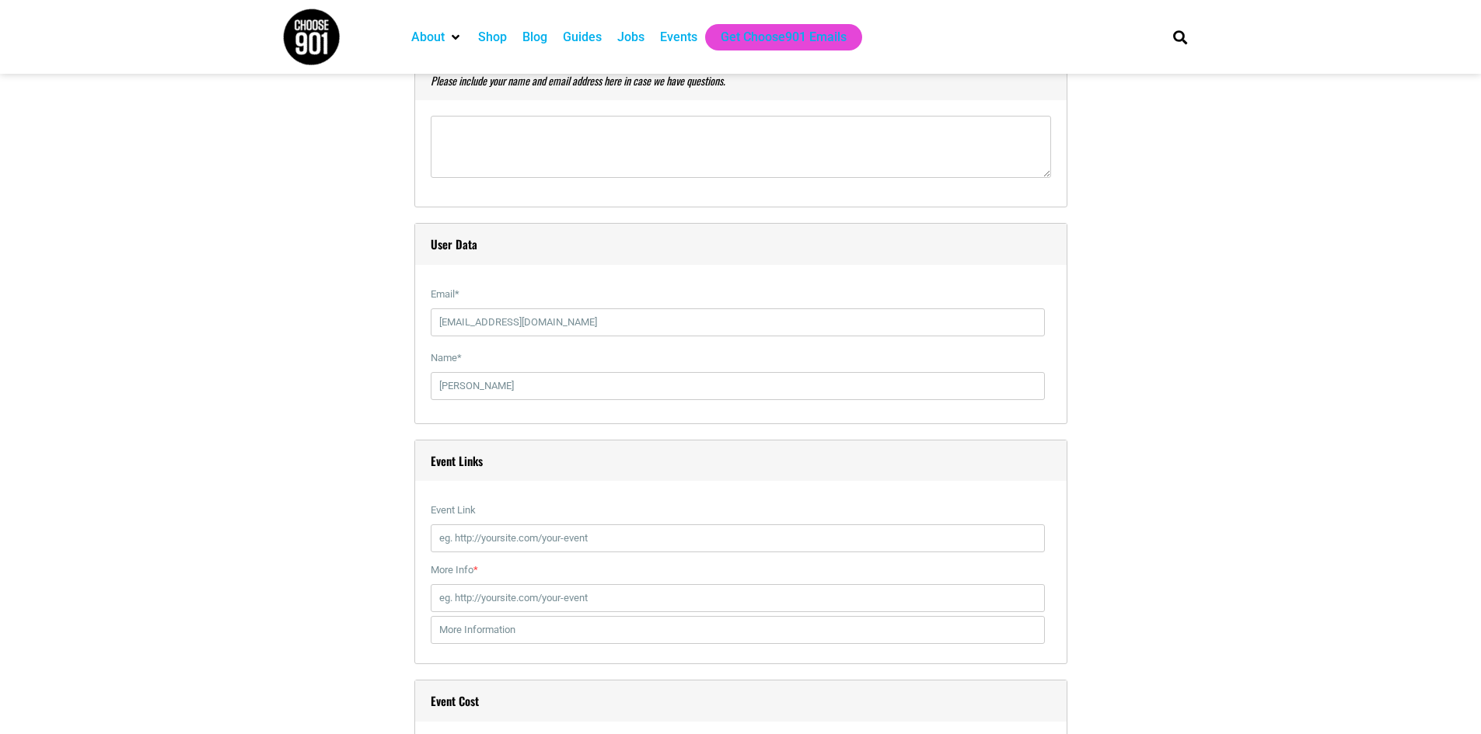
scroll to position [1710, 0]
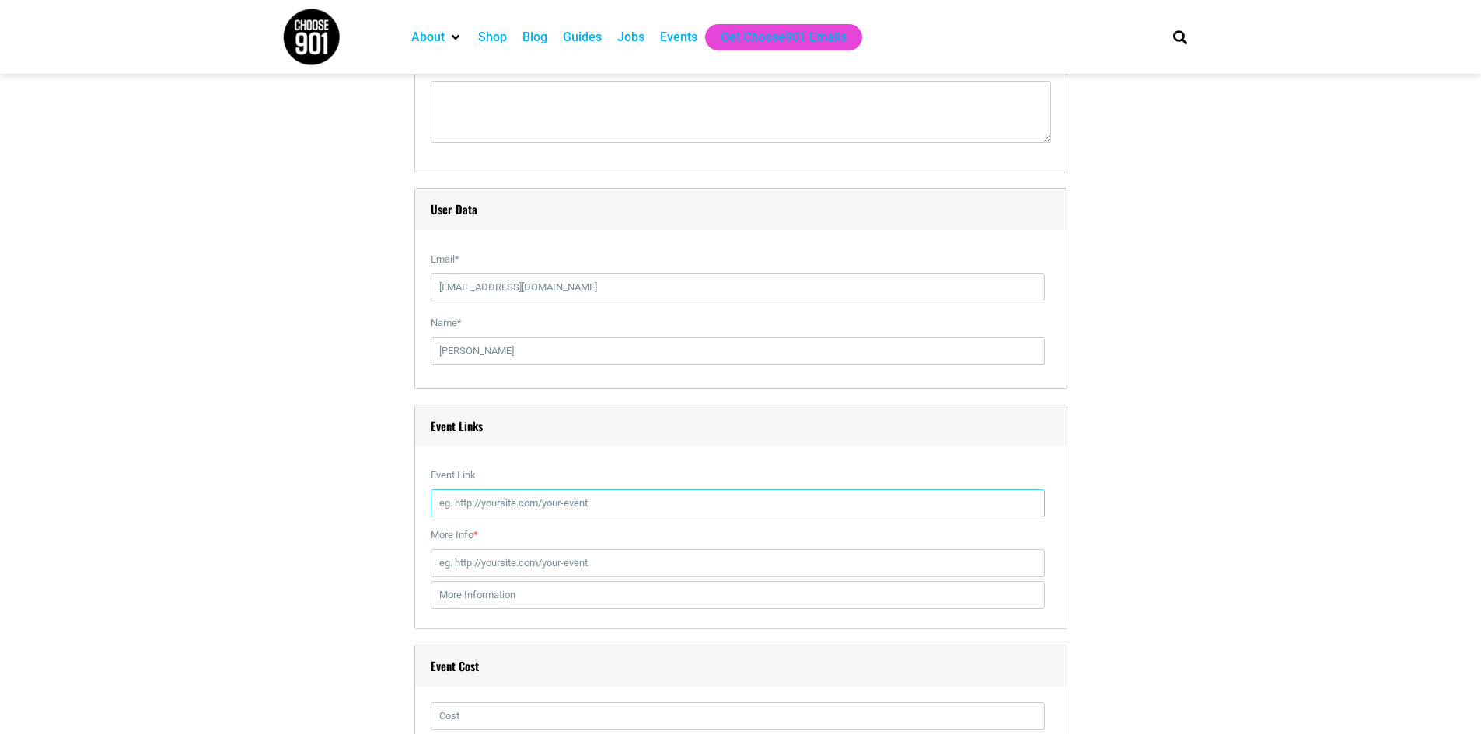
click at [601, 502] on input "Event Link" at bounding box center [738, 504] width 614 height 28
paste input "[URL][DOMAIN_NAME][DATE]"
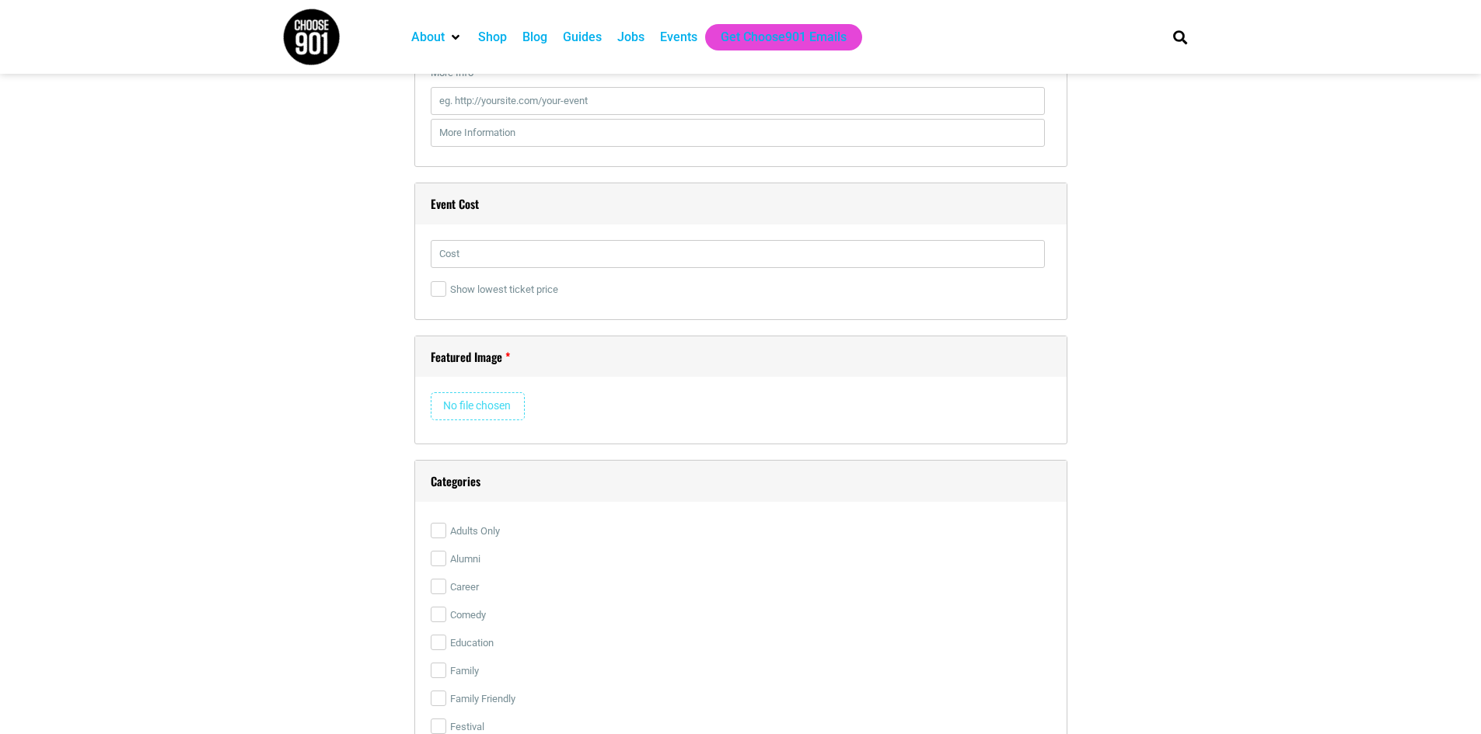
scroll to position [2176, 0]
type input "[URL][DOMAIN_NAME][DATE]"
click at [518, 258] on input "text" at bounding box center [738, 250] width 614 height 28
type input "FREE"
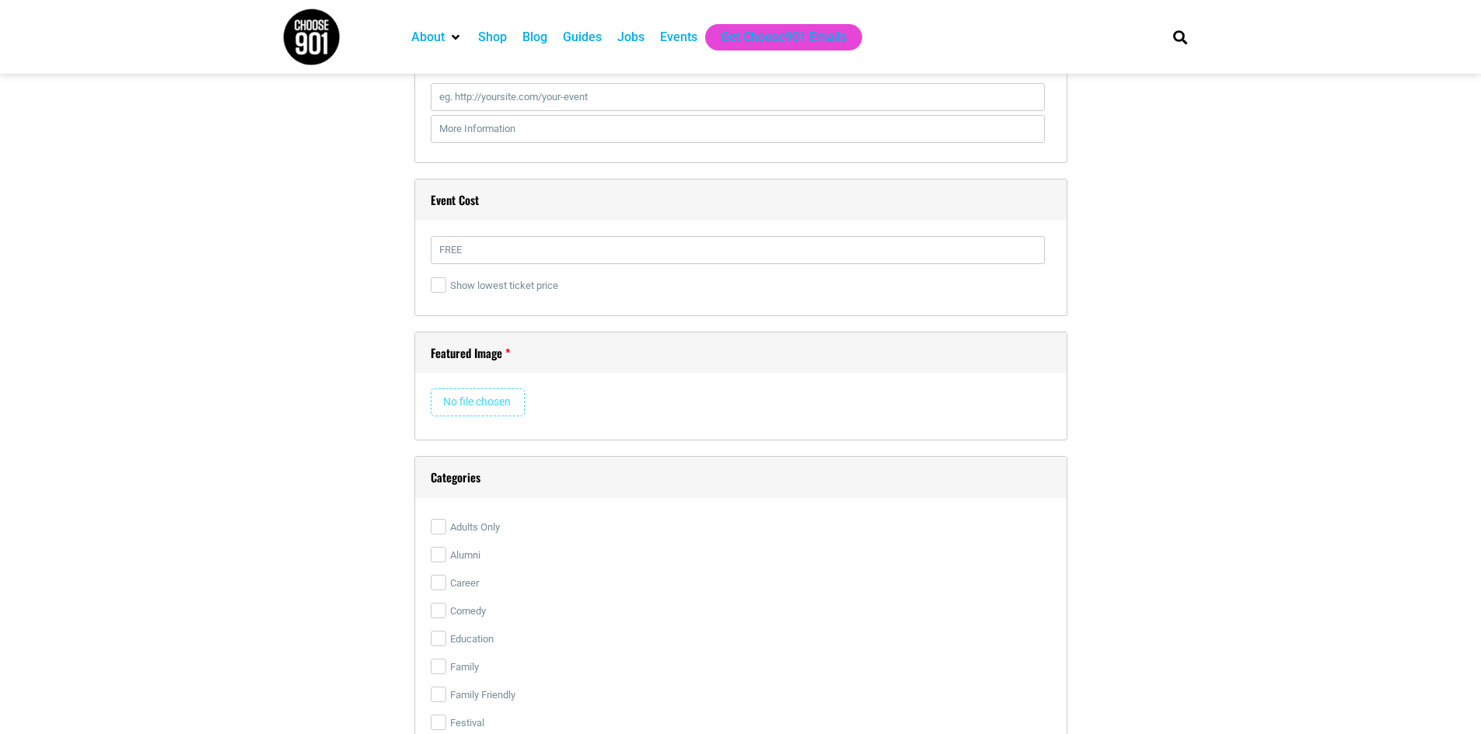
click at [477, 399] on input "file" at bounding box center [478, 403] width 94 height 28
type input "C:\fakepath\BASH (Video).jpg"
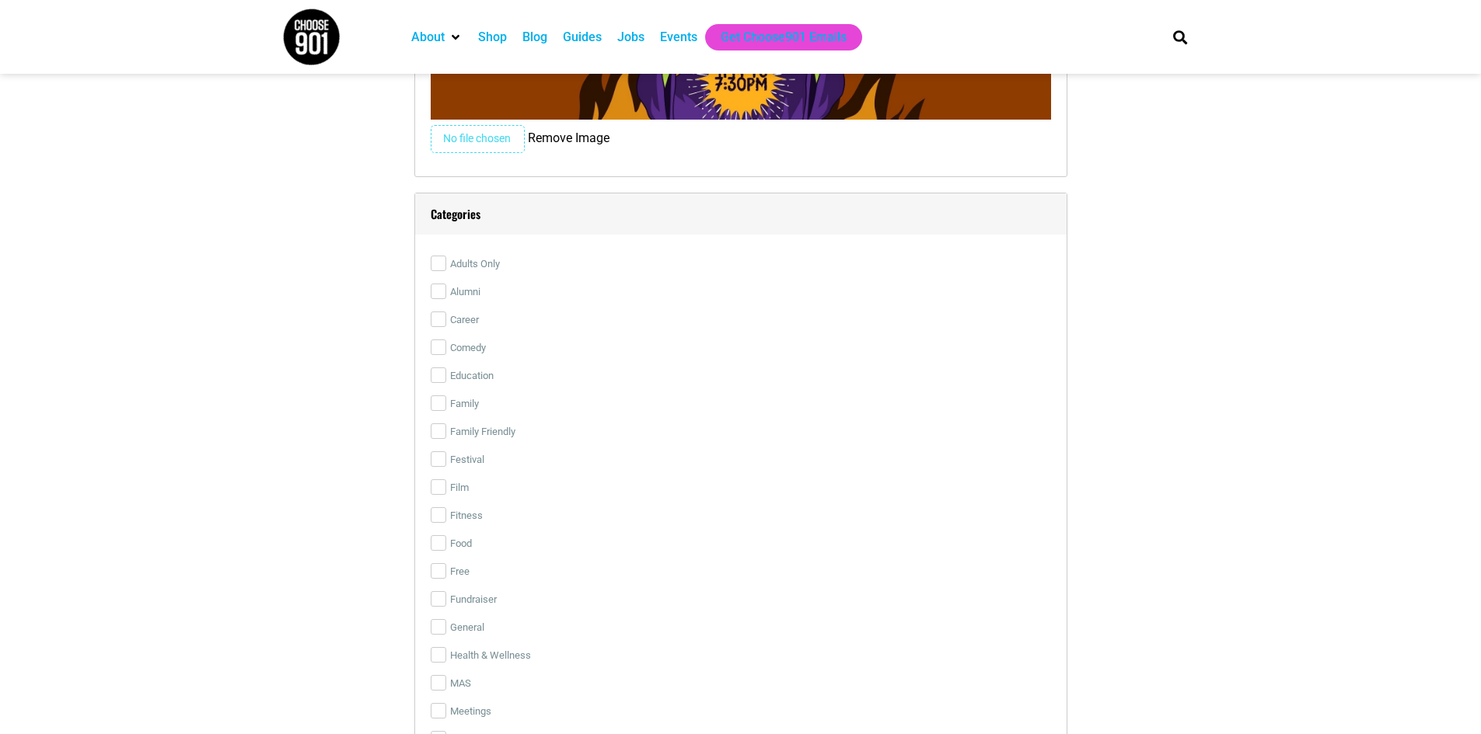
scroll to position [2798, 0]
click at [434, 395] on input "Family" at bounding box center [439, 400] width 16 height 16
checkbox input "true"
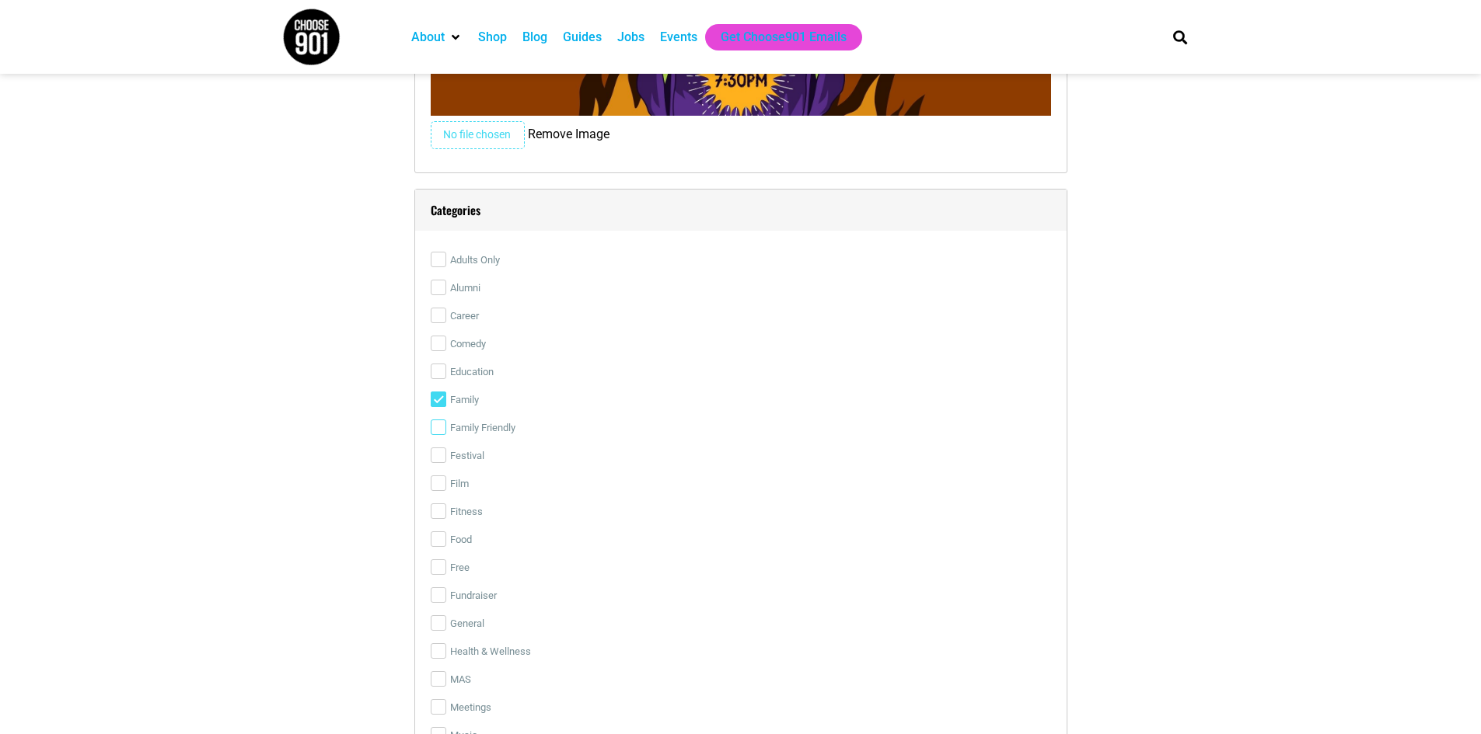
click at [444, 435] on input "Family Friendly" at bounding box center [439, 428] width 16 height 16
checkbox input "true"
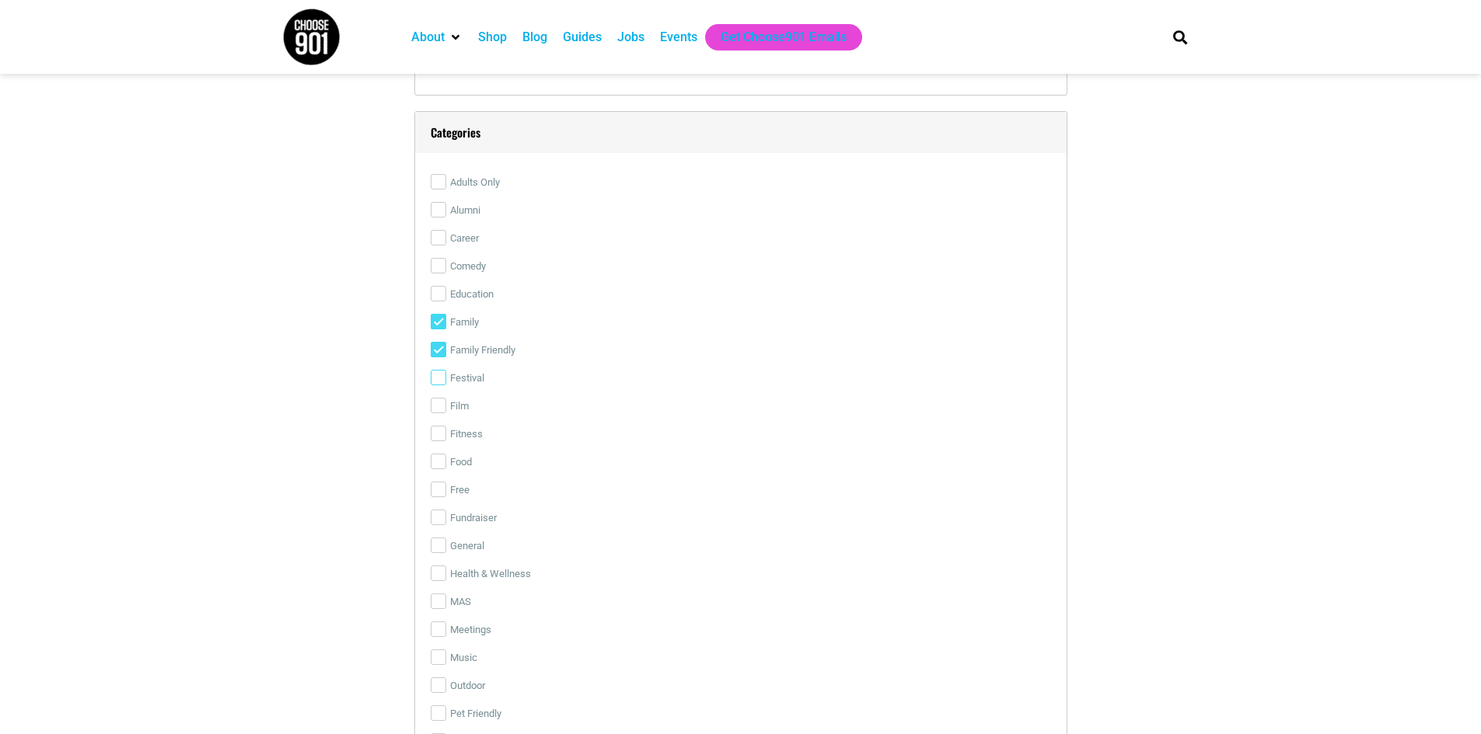
click at [441, 378] on input "Festival" at bounding box center [439, 378] width 16 height 16
checkbox input "true"
click at [440, 463] on input "Food" at bounding box center [439, 462] width 16 height 16
click at [440, 464] on input "Food" at bounding box center [439, 462] width 16 height 16
checkbox input "false"
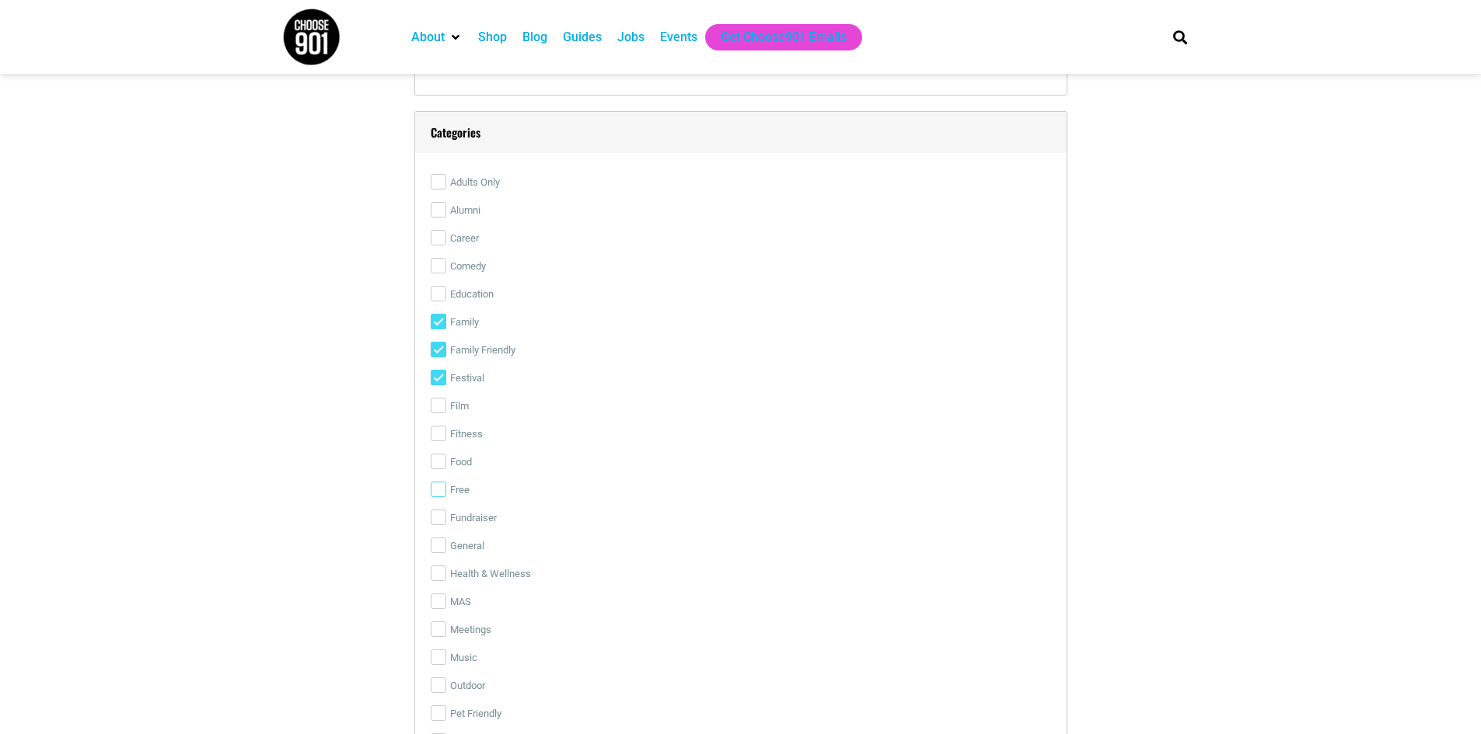
click at [442, 494] on input "Free" at bounding box center [439, 490] width 16 height 16
checkbox input "true"
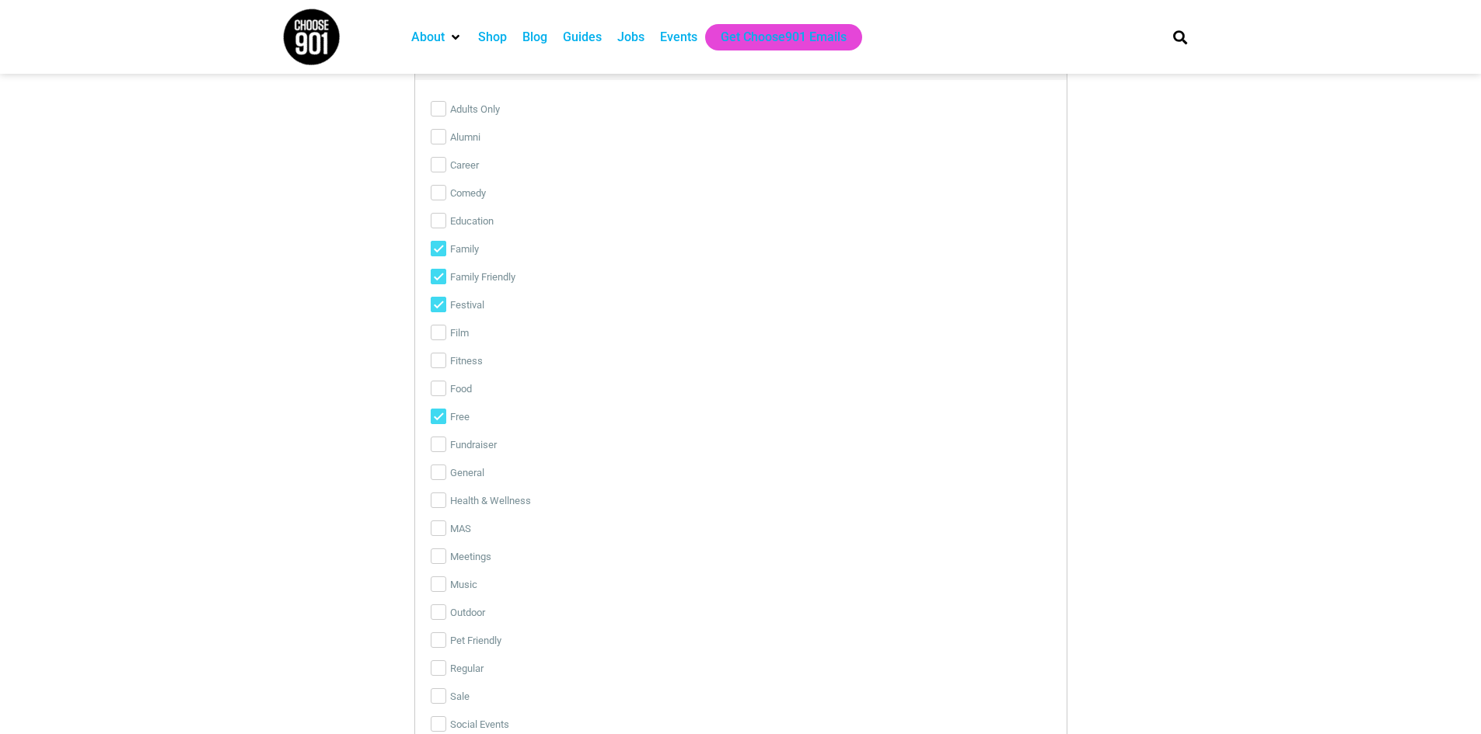
scroll to position [3031, 0]
click at [442, 503] on input "Music" at bounding box center [439, 502] width 16 height 16
checkbox input "true"
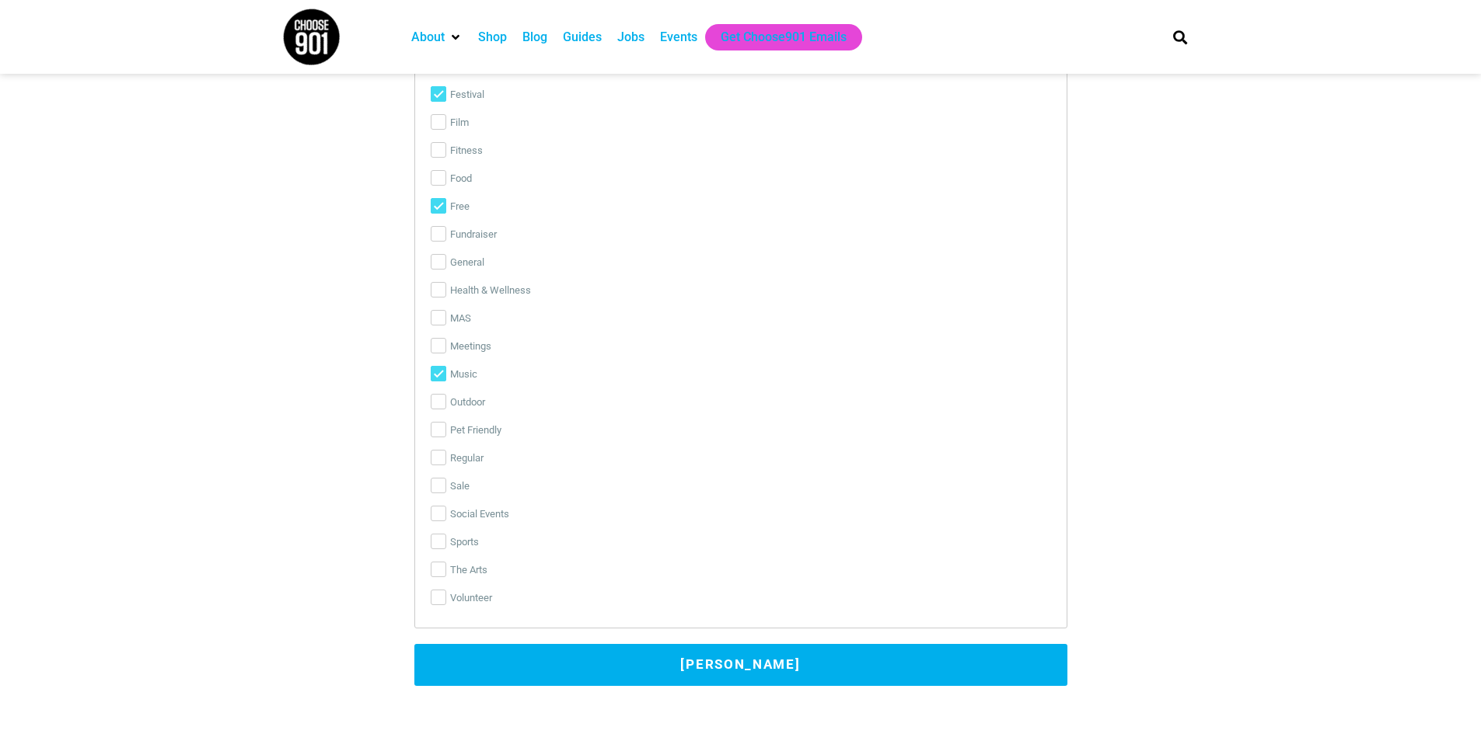
scroll to position [3187, 0]
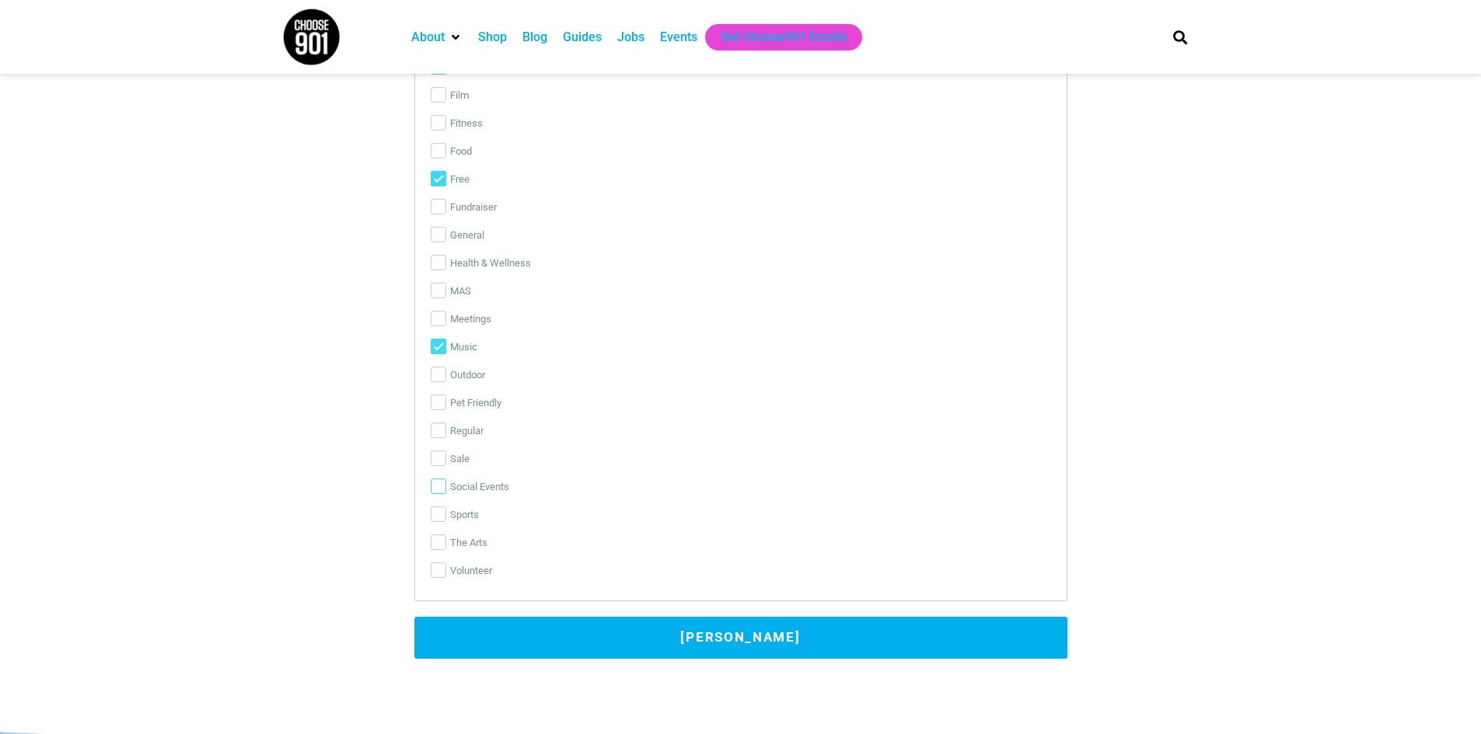
click at [431, 483] on input "Social Events" at bounding box center [439, 487] width 16 height 16
checkbox input "true"
click at [709, 644] on button "[PERSON_NAME]" at bounding box center [740, 638] width 653 height 42
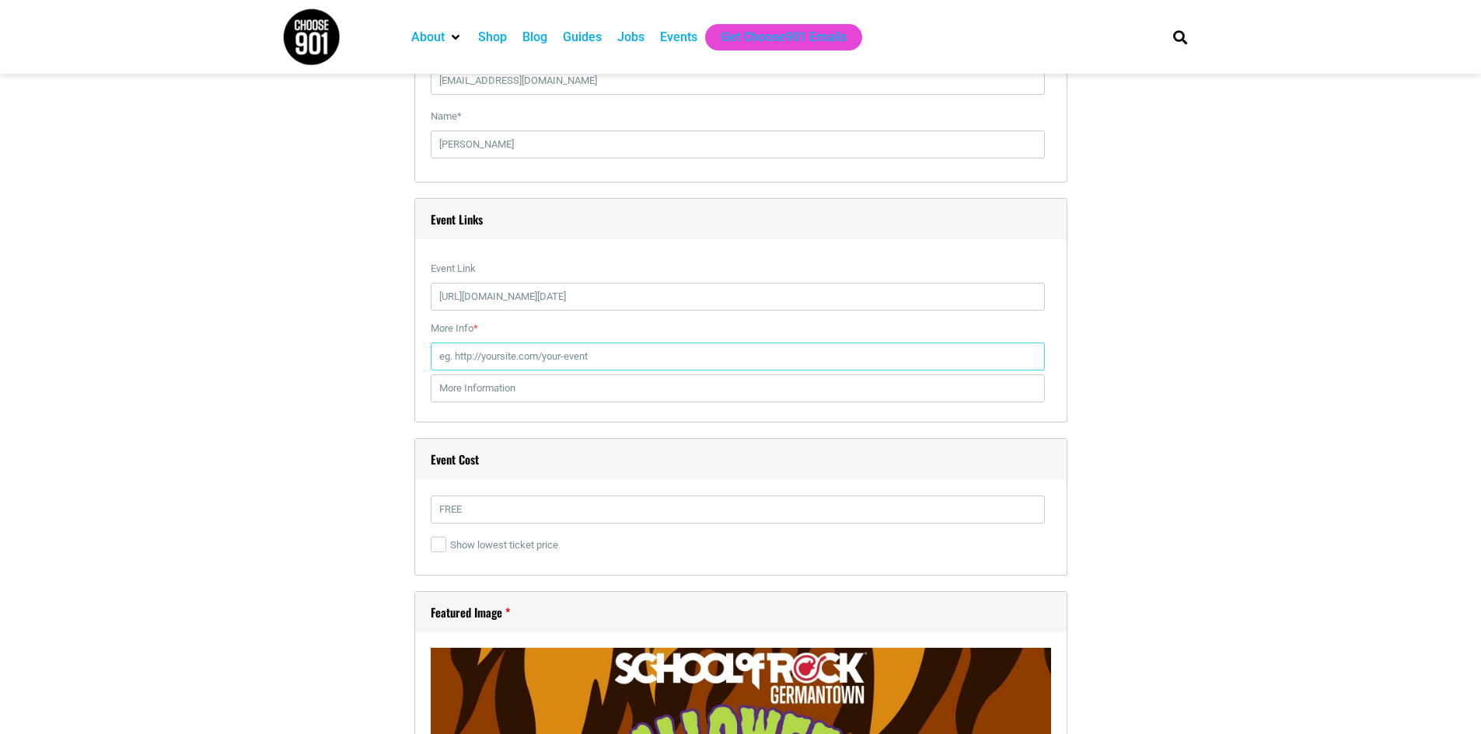
scroll to position [1908, 0]
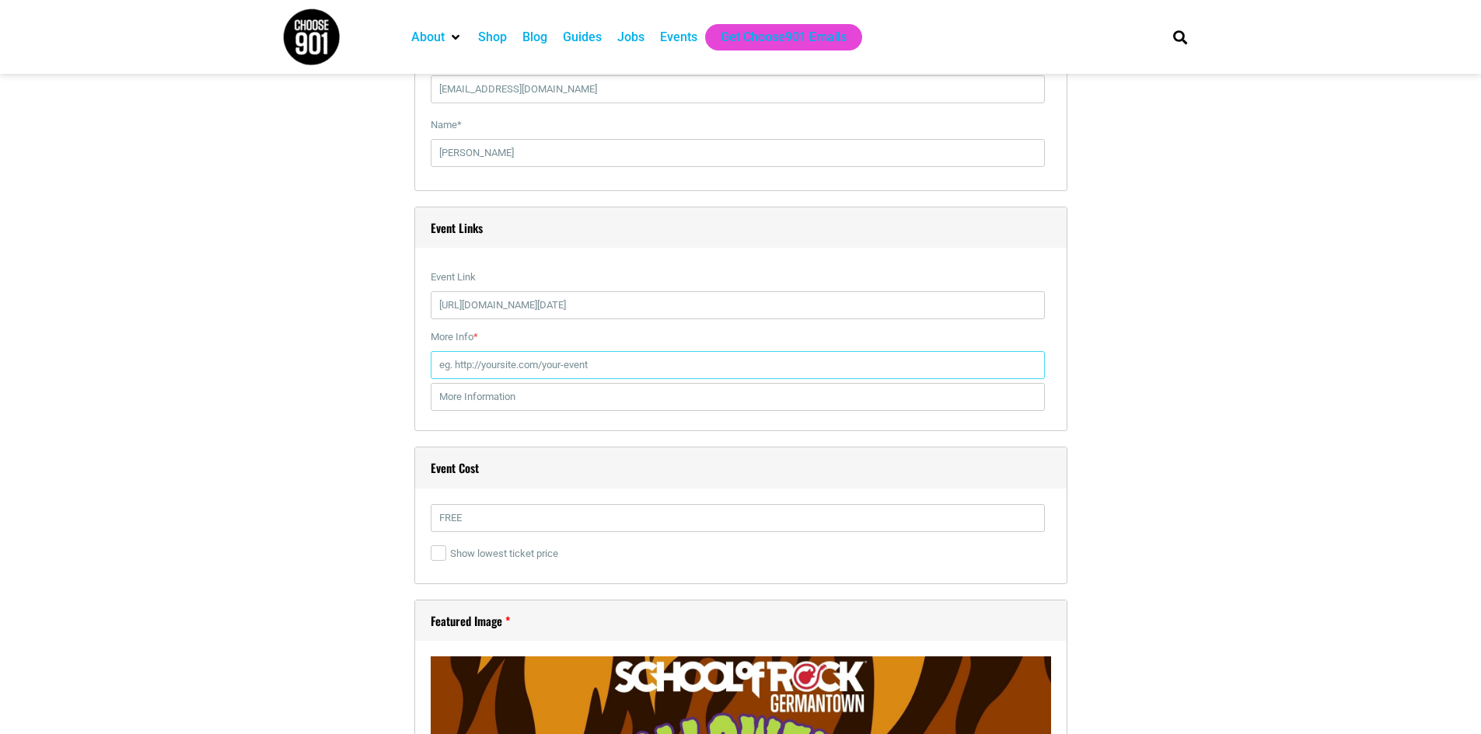
click at [645, 365] on input "More Info *" at bounding box center [738, 365] width 614 height 28
type input "[URL][DOMAIN_NAME]"
drag, startPoint x: 1285, startPoint y: 401, endPoint x: 1226, endPoint y: 411, distance: 59.9
click at [1283, 401] on section "Title * School of Rock's [DATE] Bash Visual Code b i link b-quote del ins img u…" at bounding box center [740, 247] width 1481 height 3441
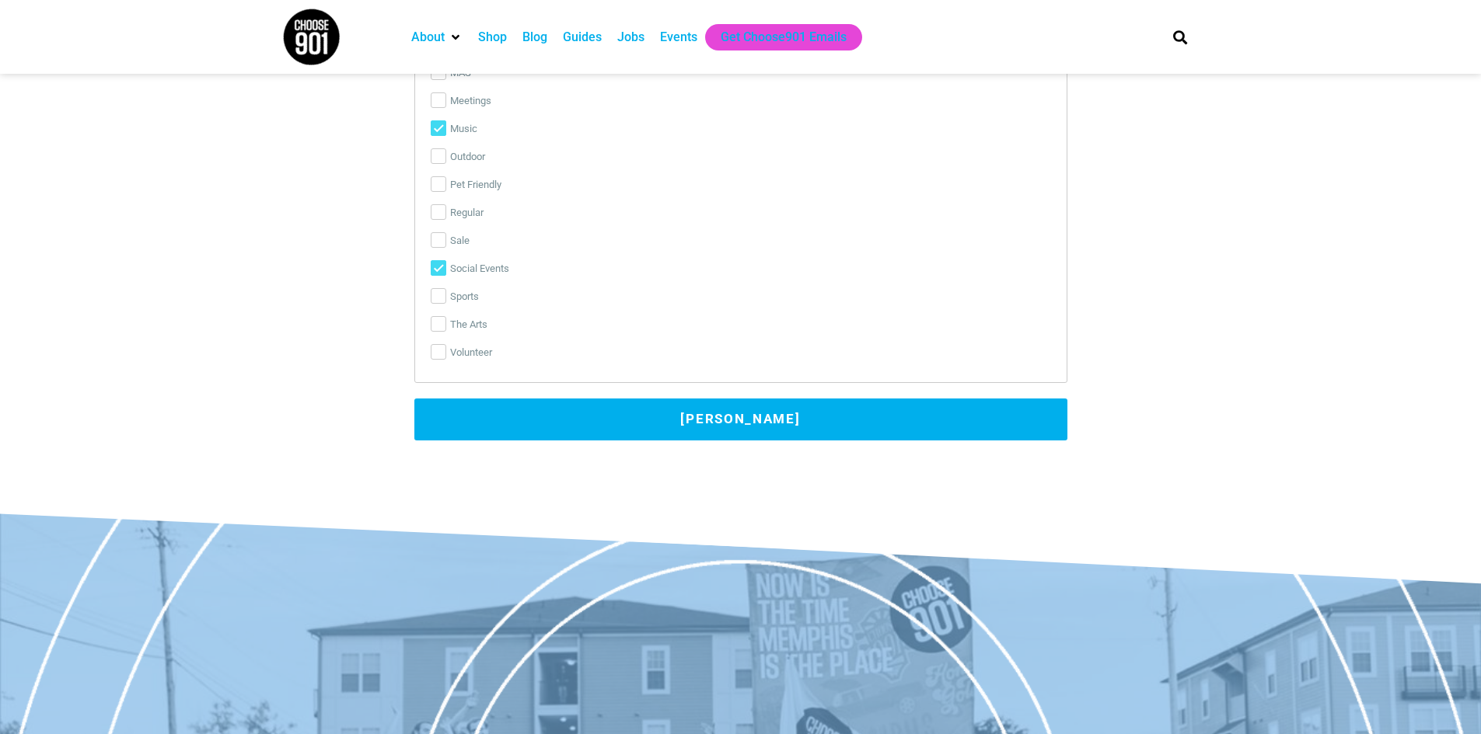
scroll to position [3618, 0]
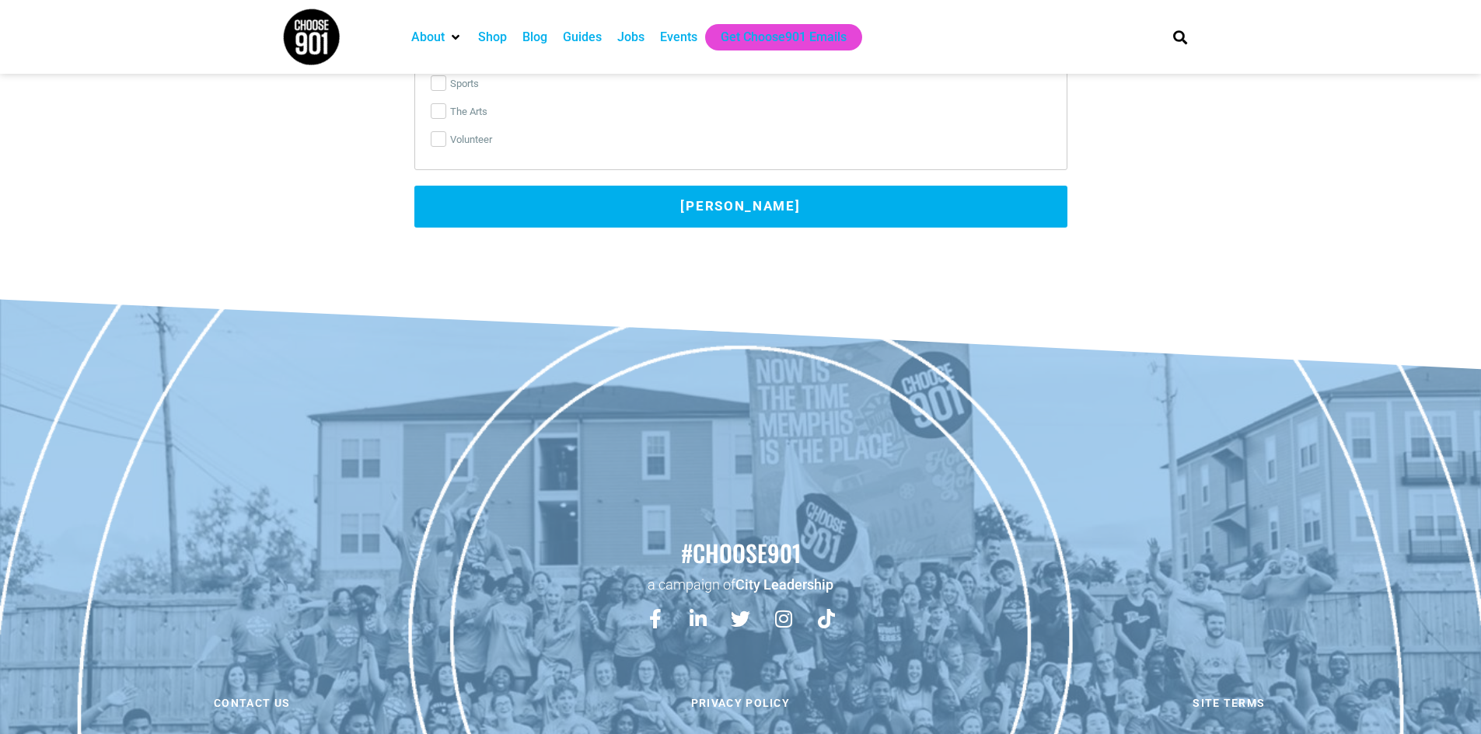
click at [825, 204] on button "[PERSON_NAME]" at bounding box center [740, 207] width 653 height 42
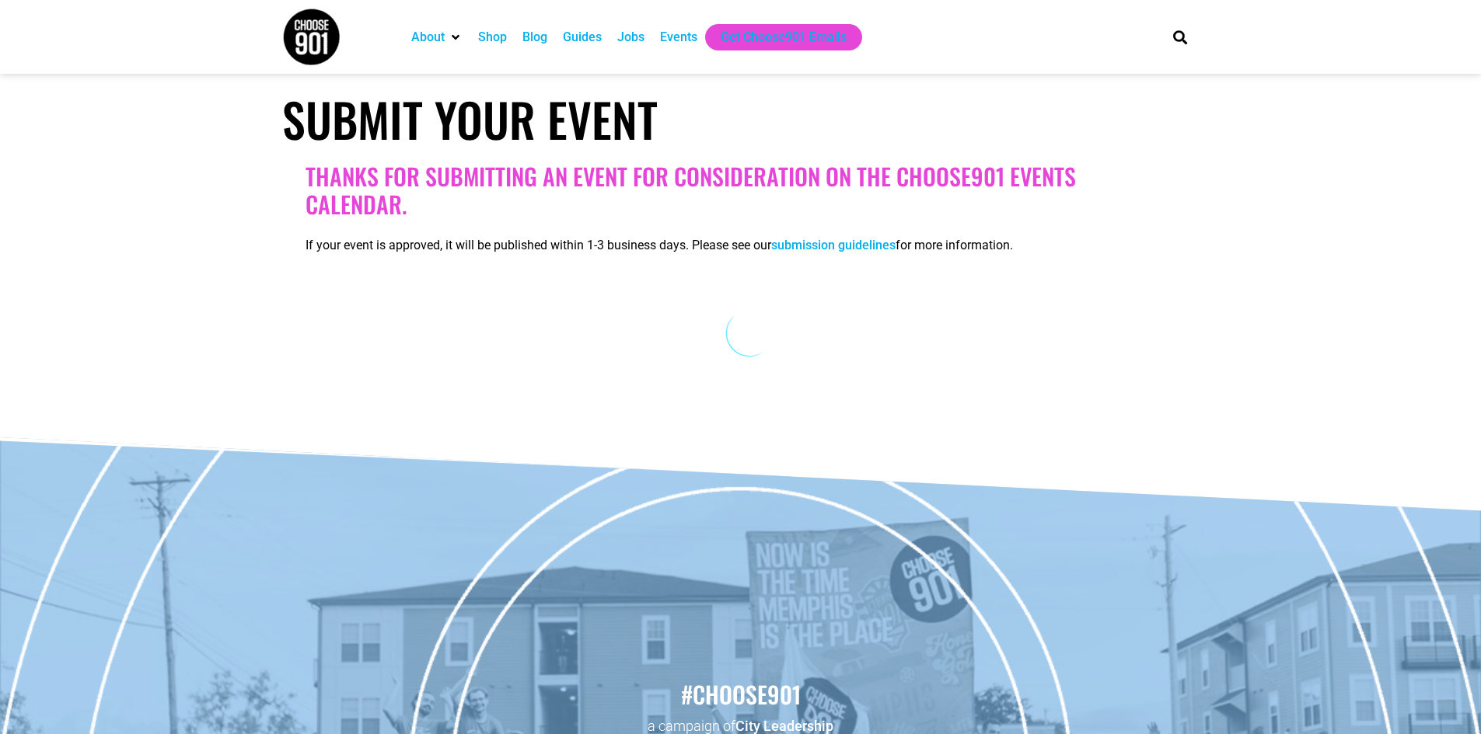
scroll to position [0, 0]
